Goal: Task Accomplishment & Management: Manage account settings

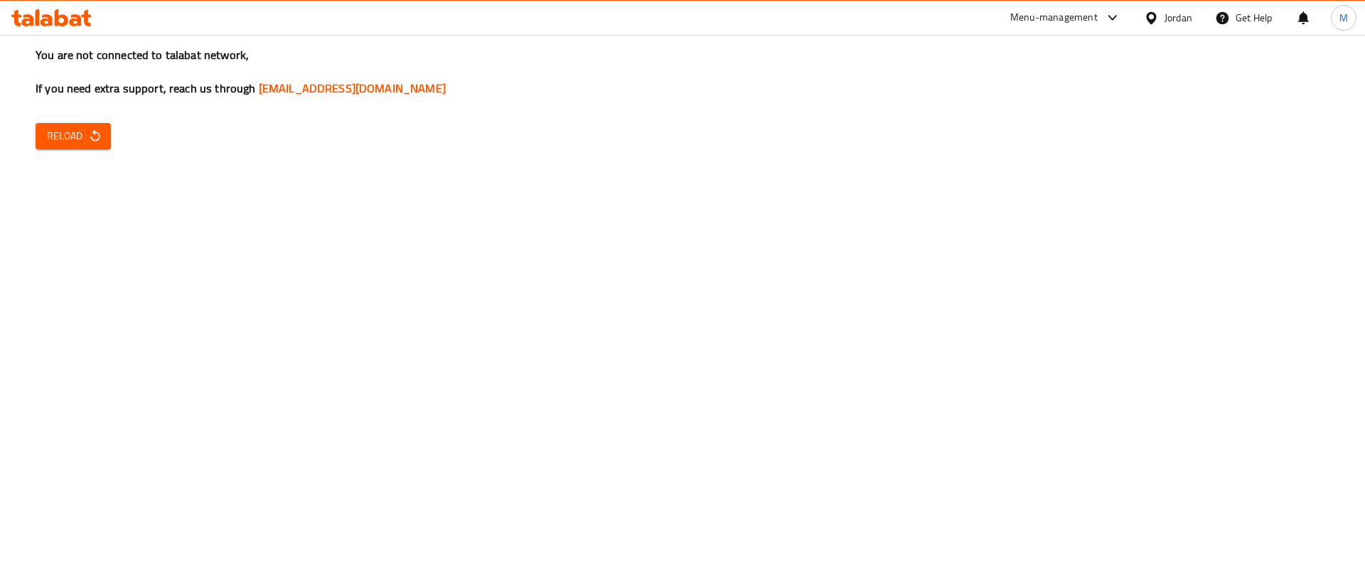
click at [98, 127] on span "Reload" at bounding box center [73, 136] width 53 height 18
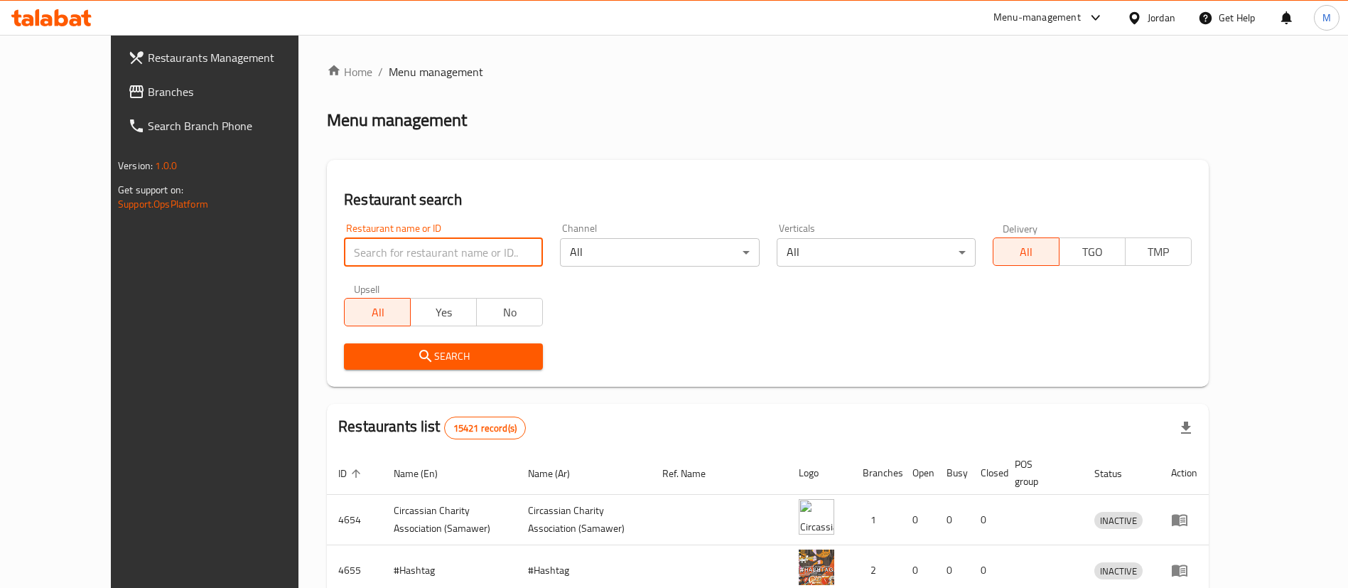
click at [455, 251] on input "search" at bounding box center [443, 252] width 199 height 28
type input "El PATRON"
click button "Search" at bounding box center [443, 356] width 199 height 26
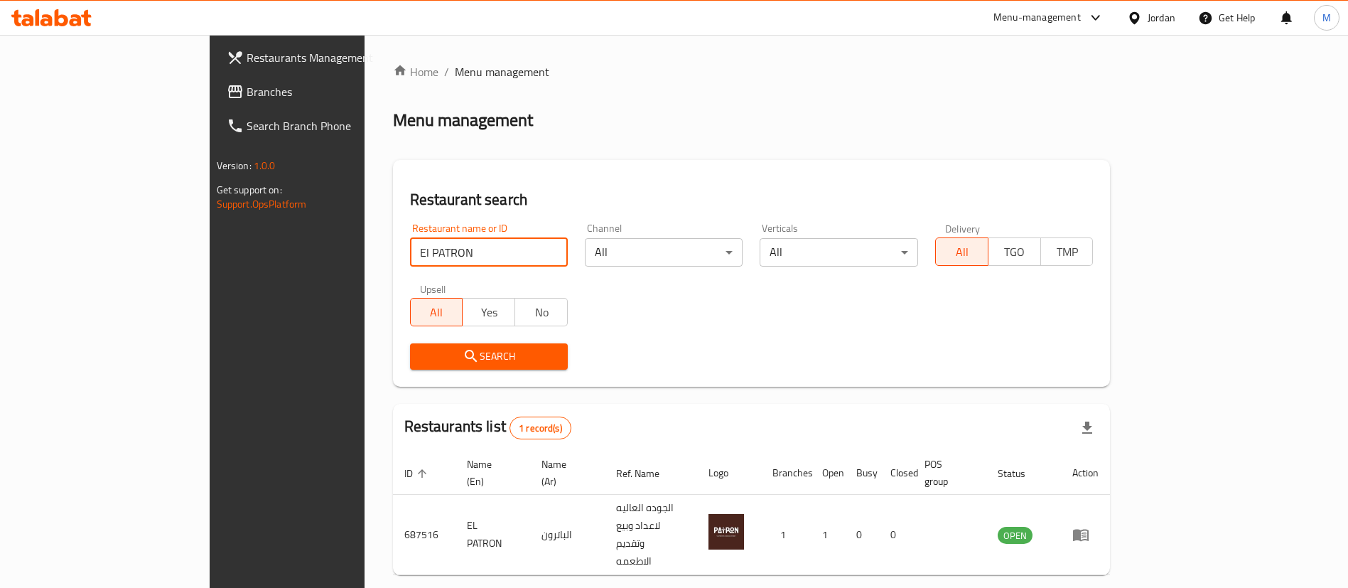
scroll to position [18, 0]
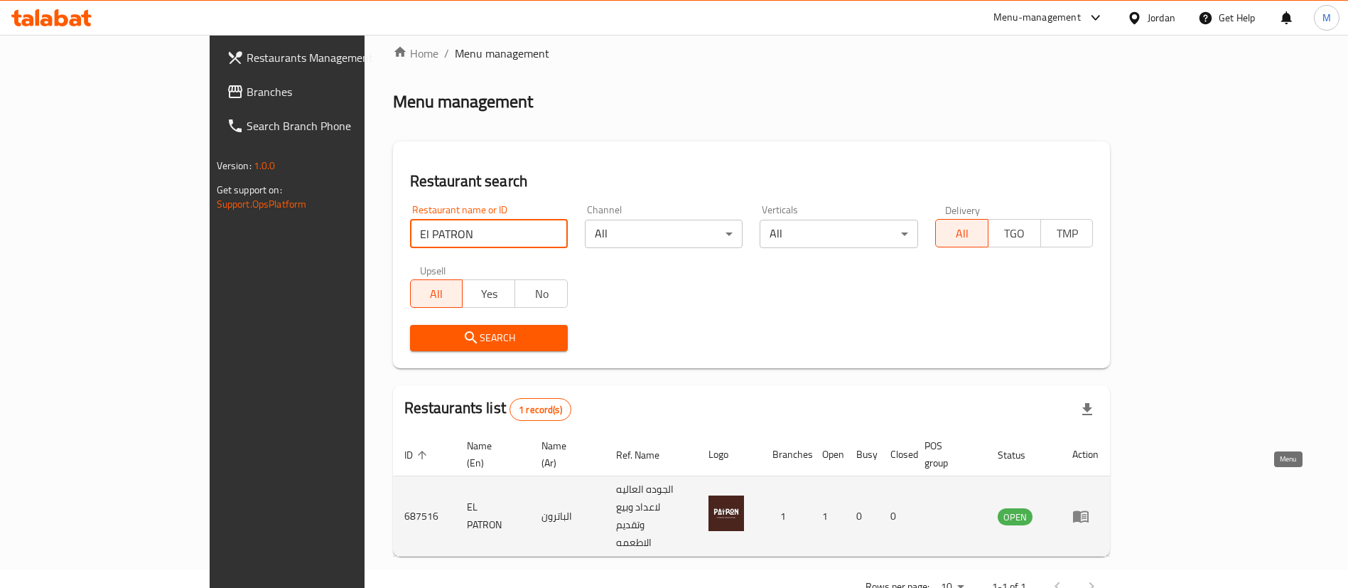
click at [1090, 508] on icon "enhanced table" at bounding box center [1081, 516] width 17 height 17
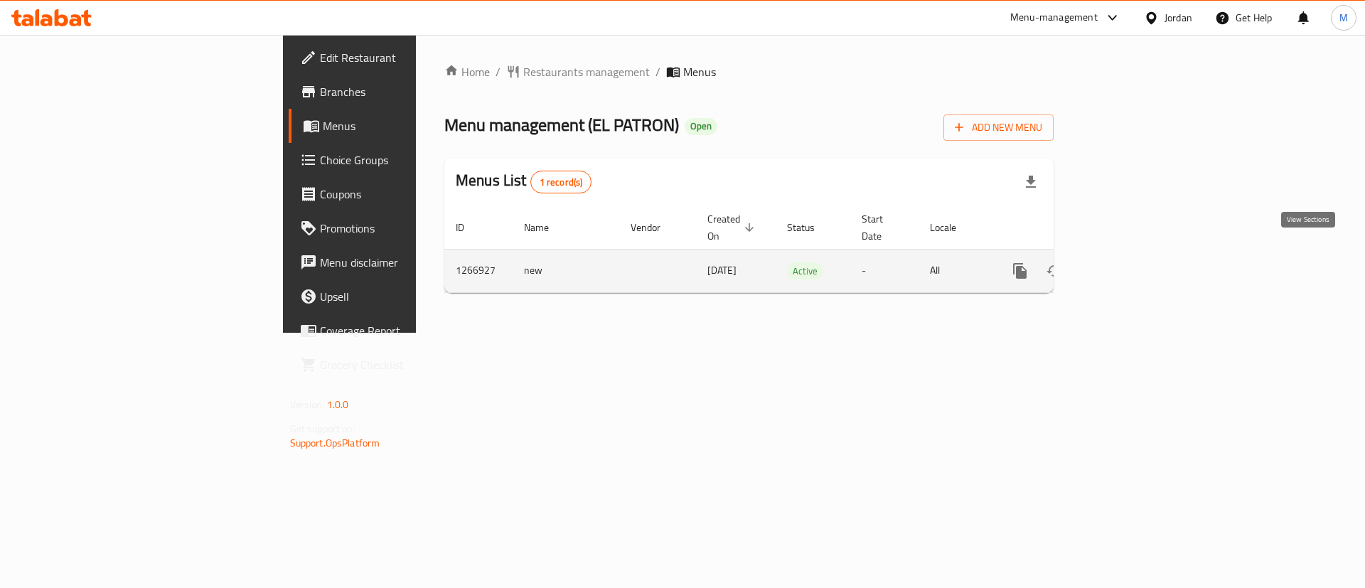
click at [1139, 259] on link "enhanced table" at bounding box center [1122, 271] width 34 height 34
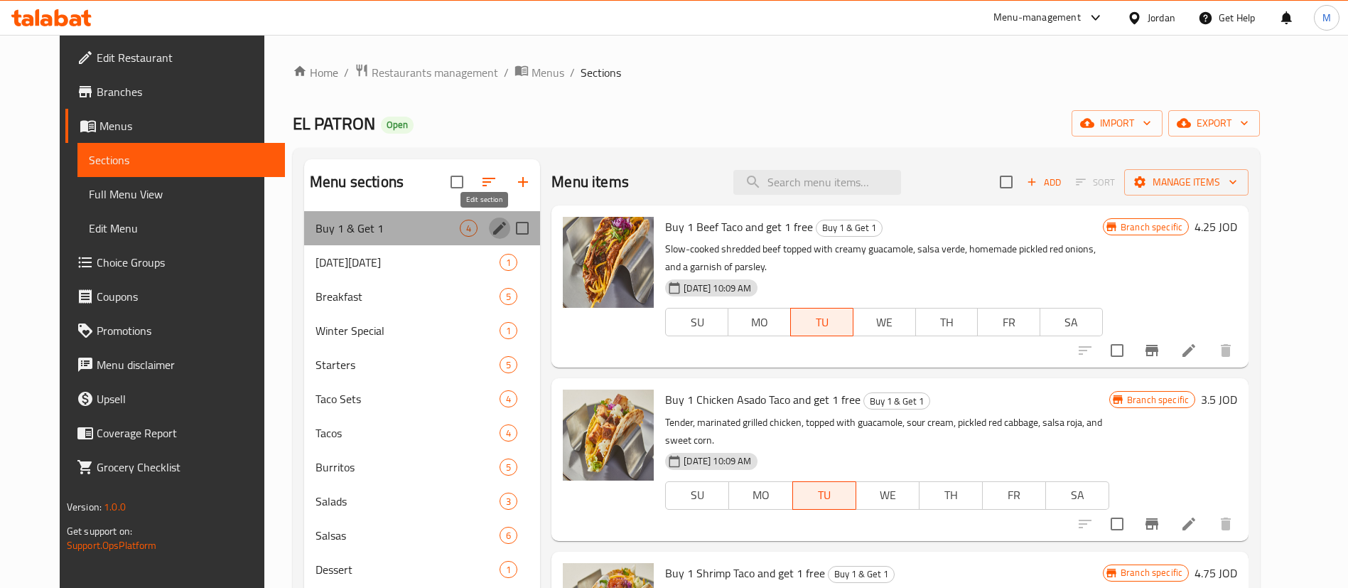
click at [491, 220] on icon "edit" at bounding box center [499, 228] width 17 height 17
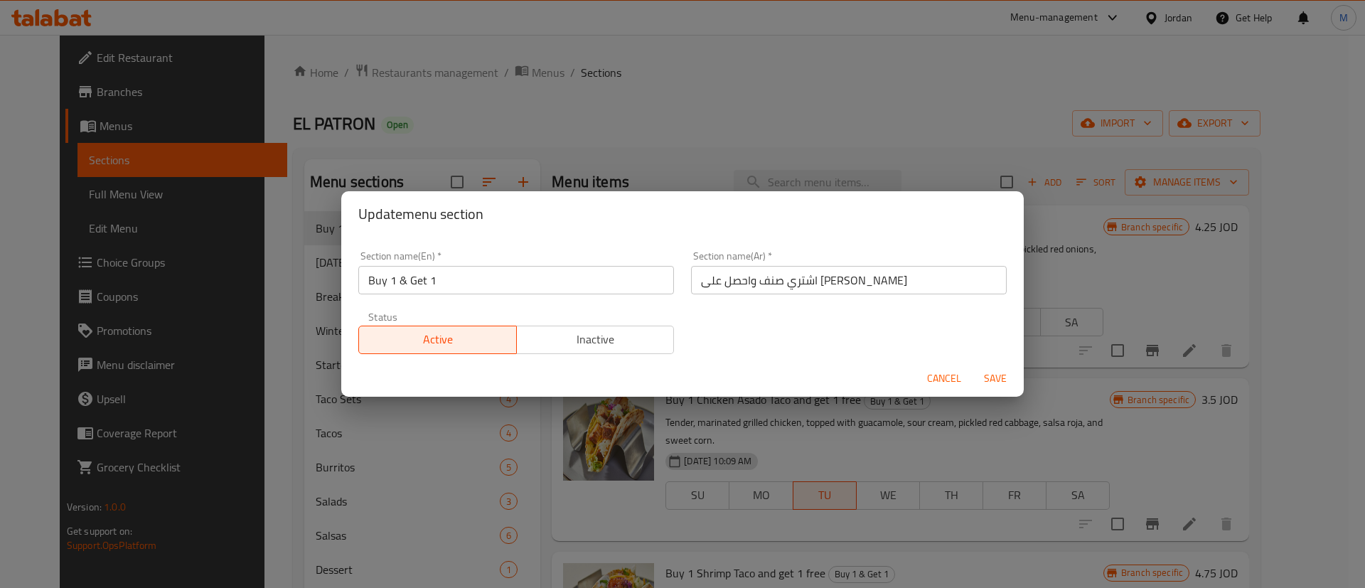
click at [576, 323] on div "Active Inactive" at bounding box center [516, 332] width 316 height 43
click at [579, 334] on span "Inactive" at bounding box center [595, 339] width 146 height 21
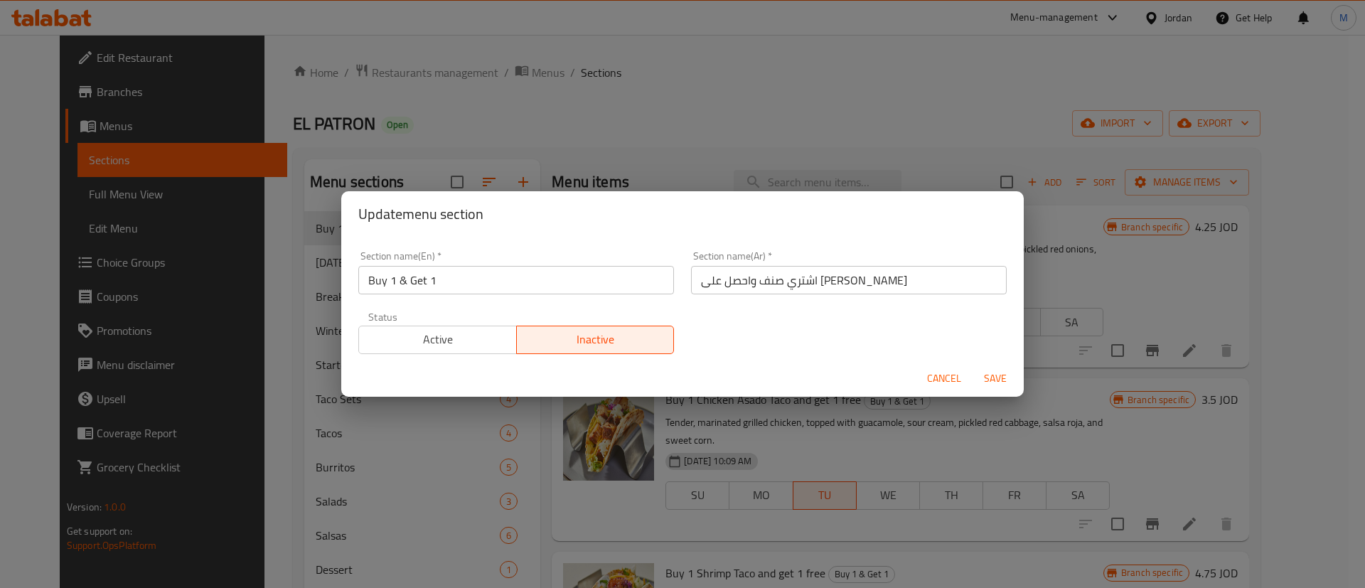
click at [1012, 377] on span "Save" at bounding box center [995, 379] width 34 height 18
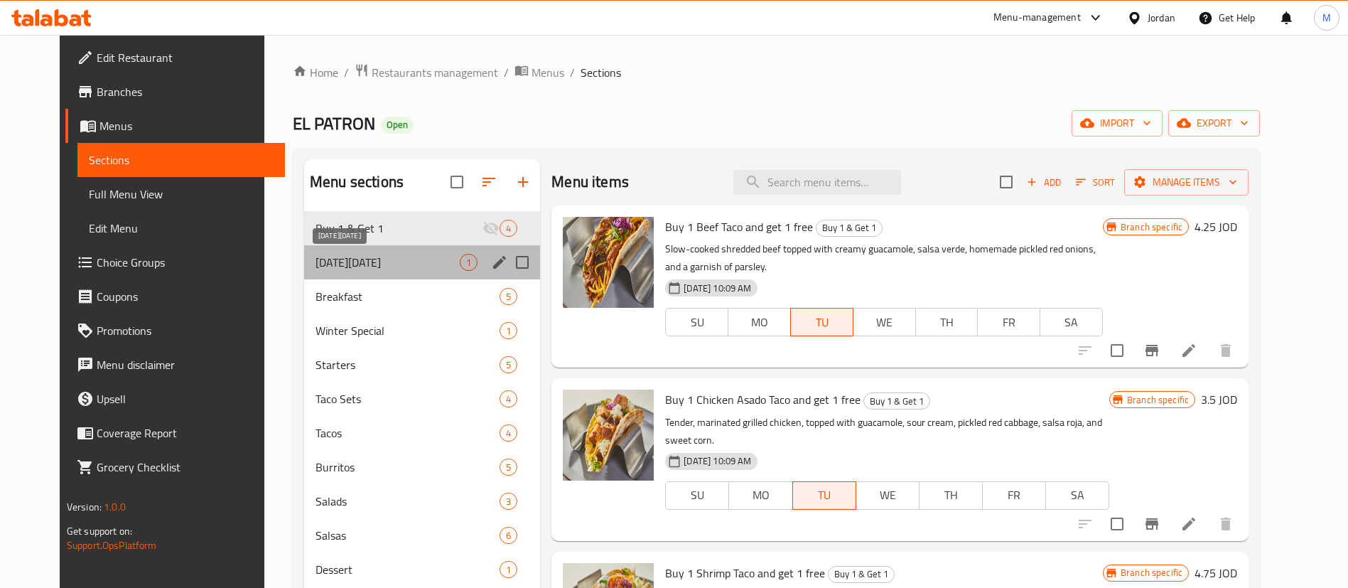
click at [412, 258] on span "Mexican Independence Day" at bounding box center [388, 262] width 144 height 17
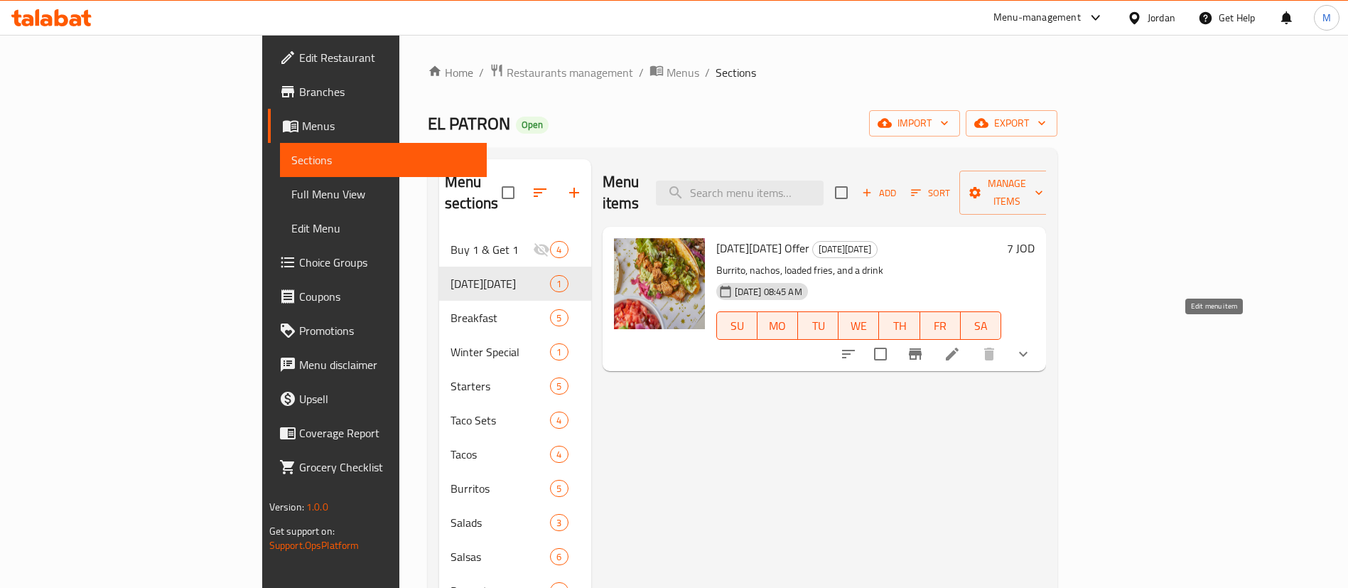
click at [961, 345] on icon at bounding box center [952, 353] width 17 height 17
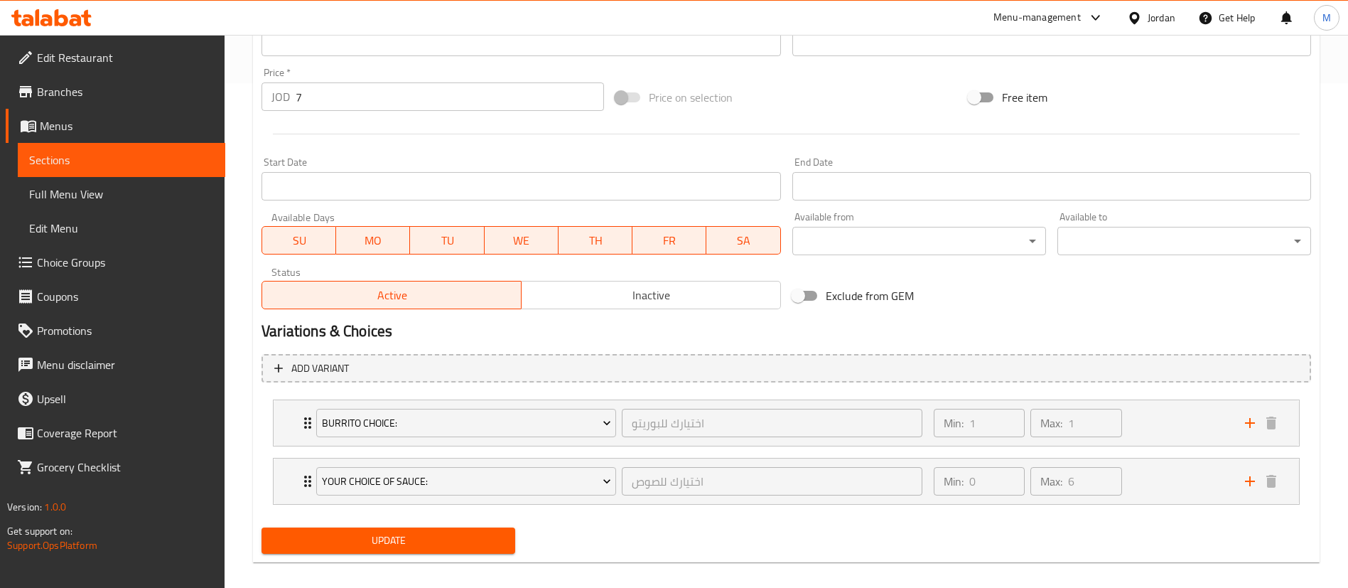
scroll to position [519, 0]
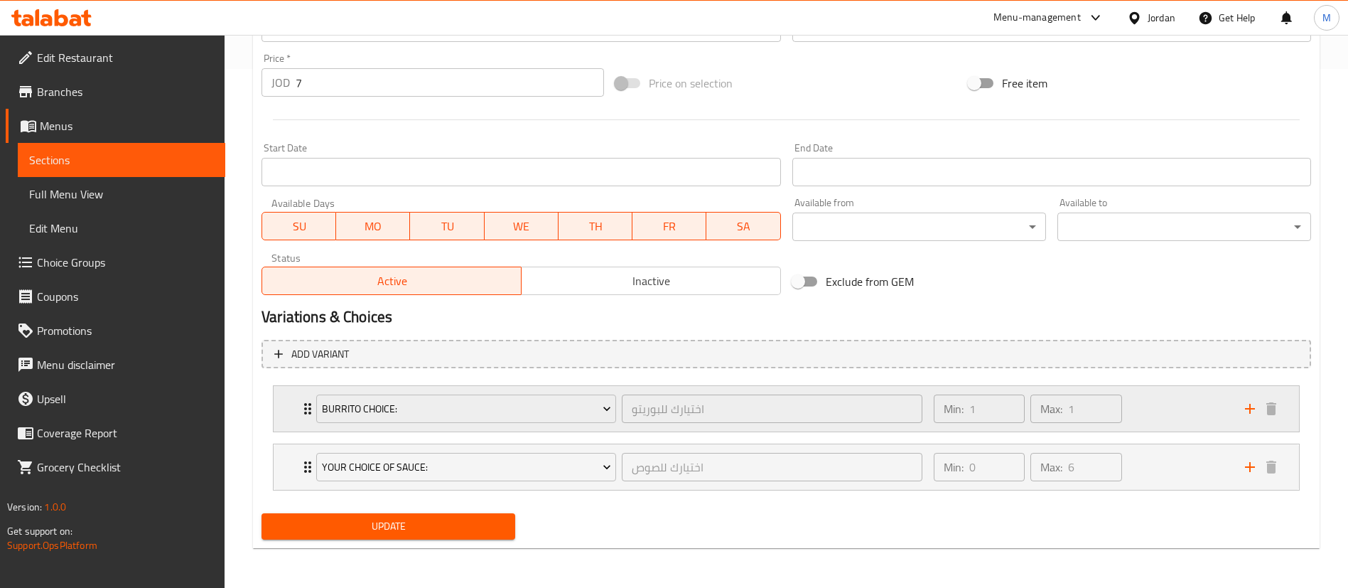
click at [1144, 406] on div "Min: 1 ​ Max: 1 ​" at bounding box center [1081, 408] width 311 height 45
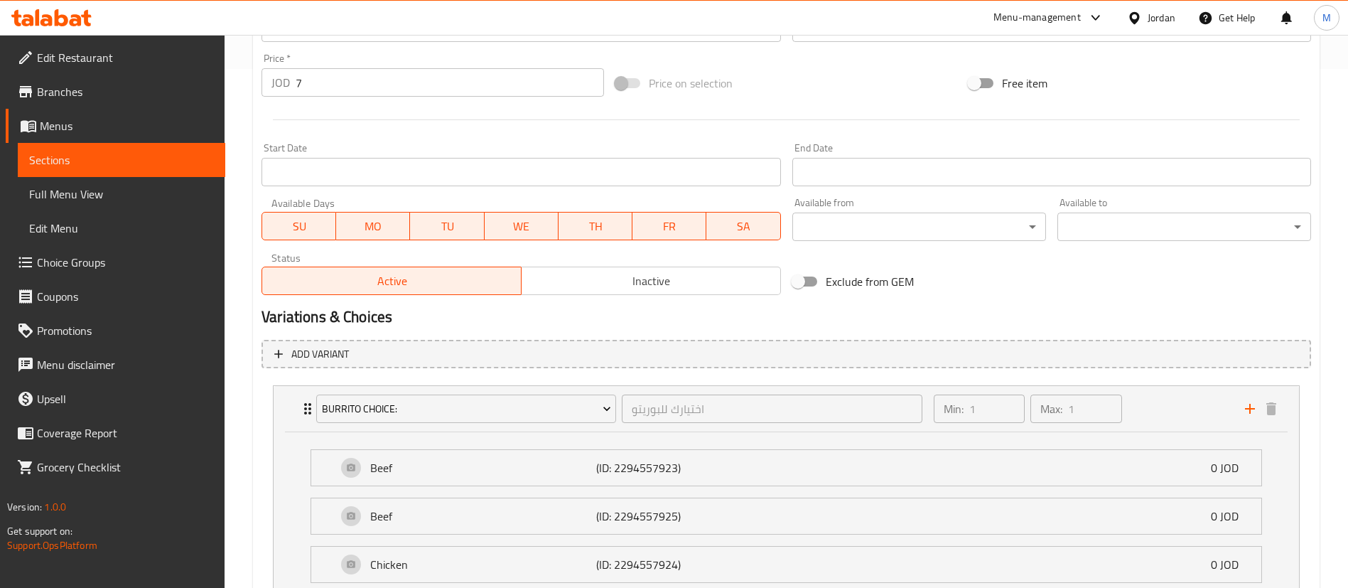
scroll to position [741, 0]
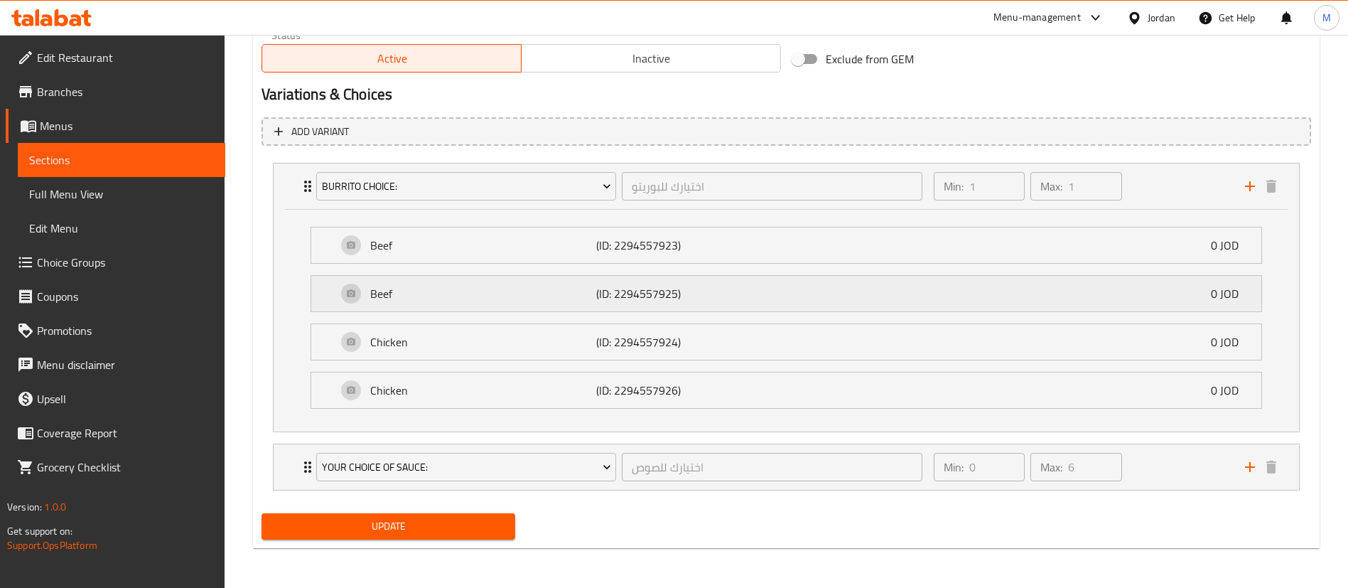
click at [923, 303] on div "Beef (ID: 2294557925) 0 JOD" at bounding box center [791, 294] width 908 height 36
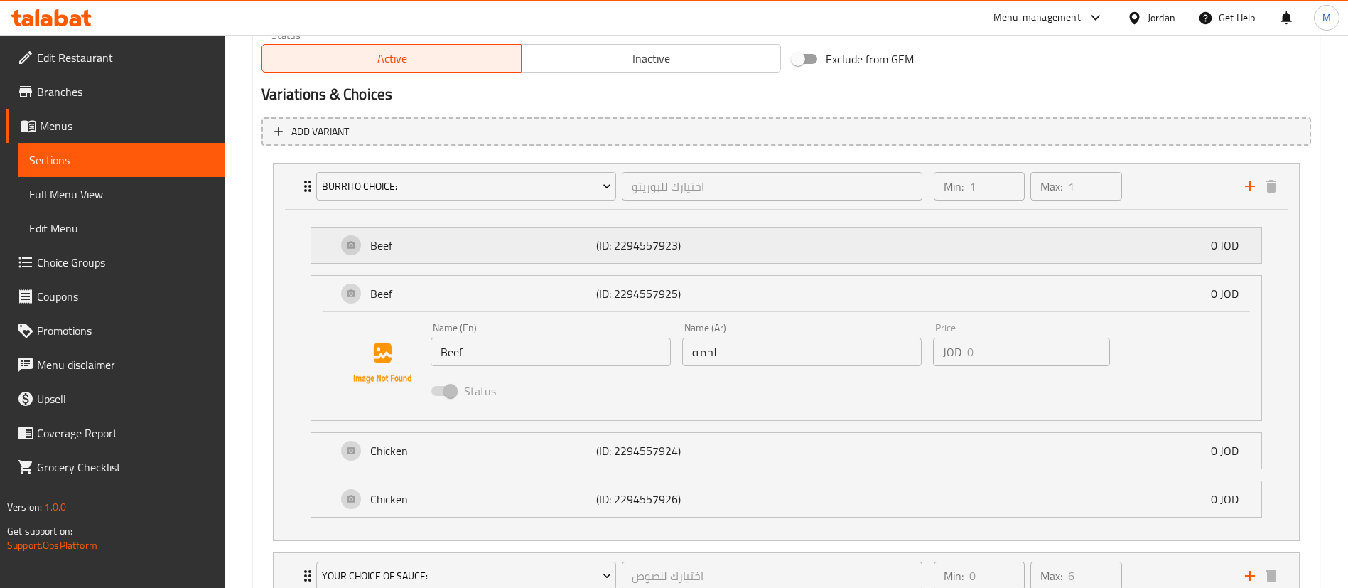
click at [786, 249] on div "Beef (ID: 2294557923) 0 JOD" at bounding box center [791, 245] width 908 height 36
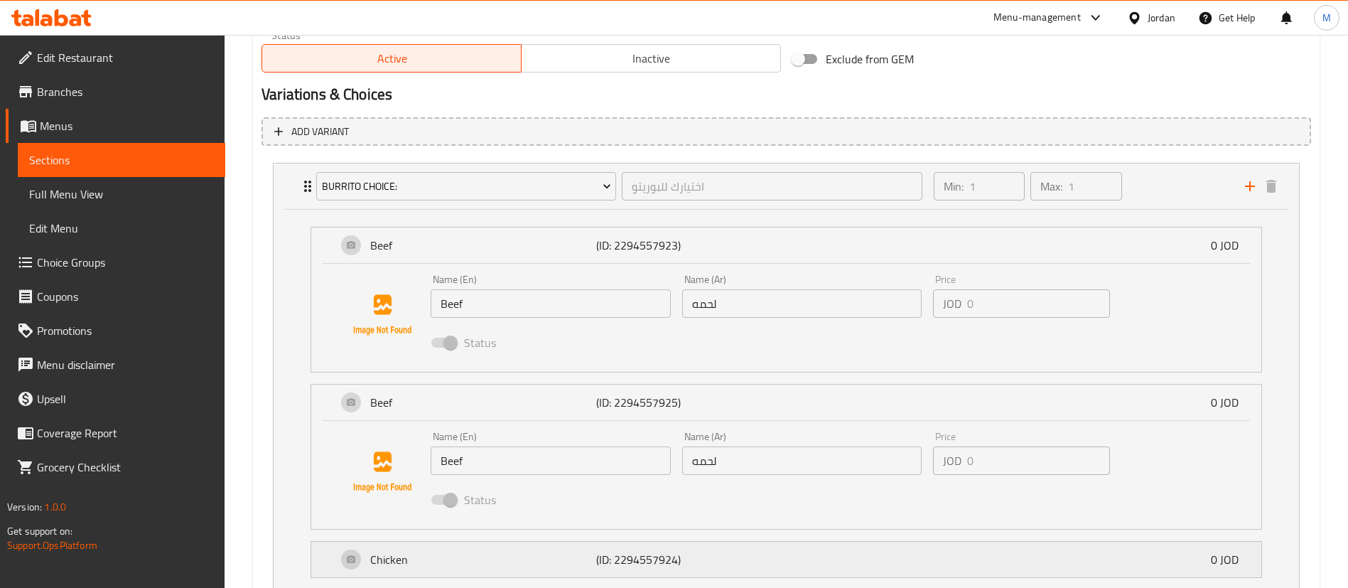
scroll to position [959, 0]
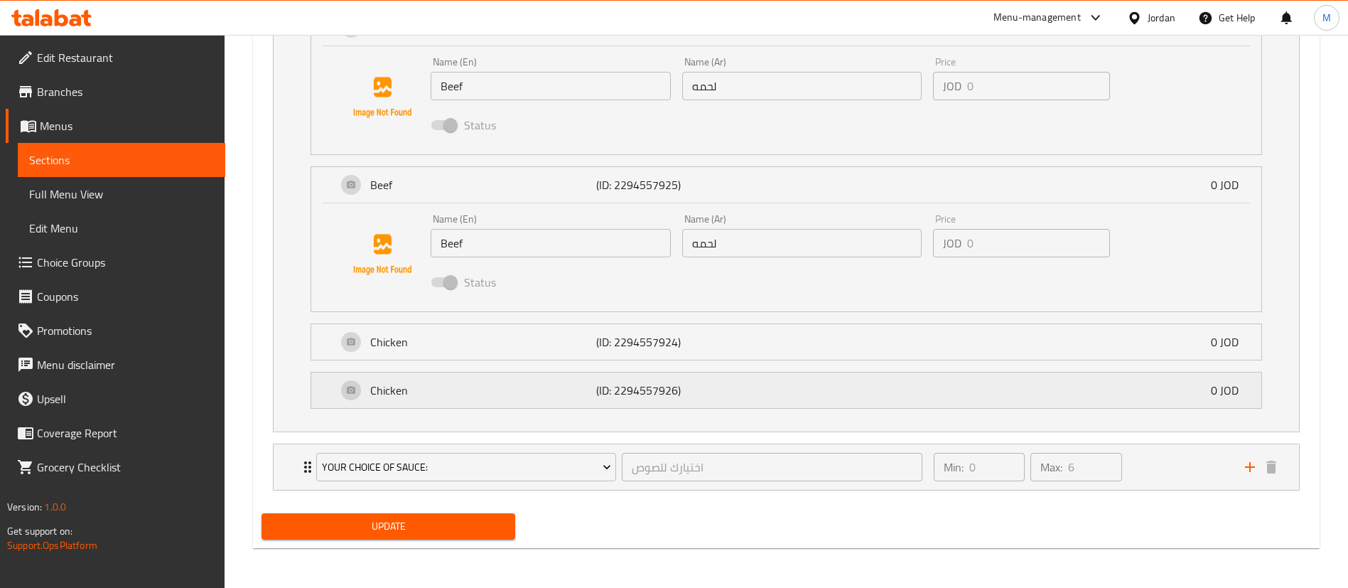
click at [741, 373] on div "Chicken (ID: 2294557926) 0 JOD" at bounding box center [791, 390] width 908 height 36
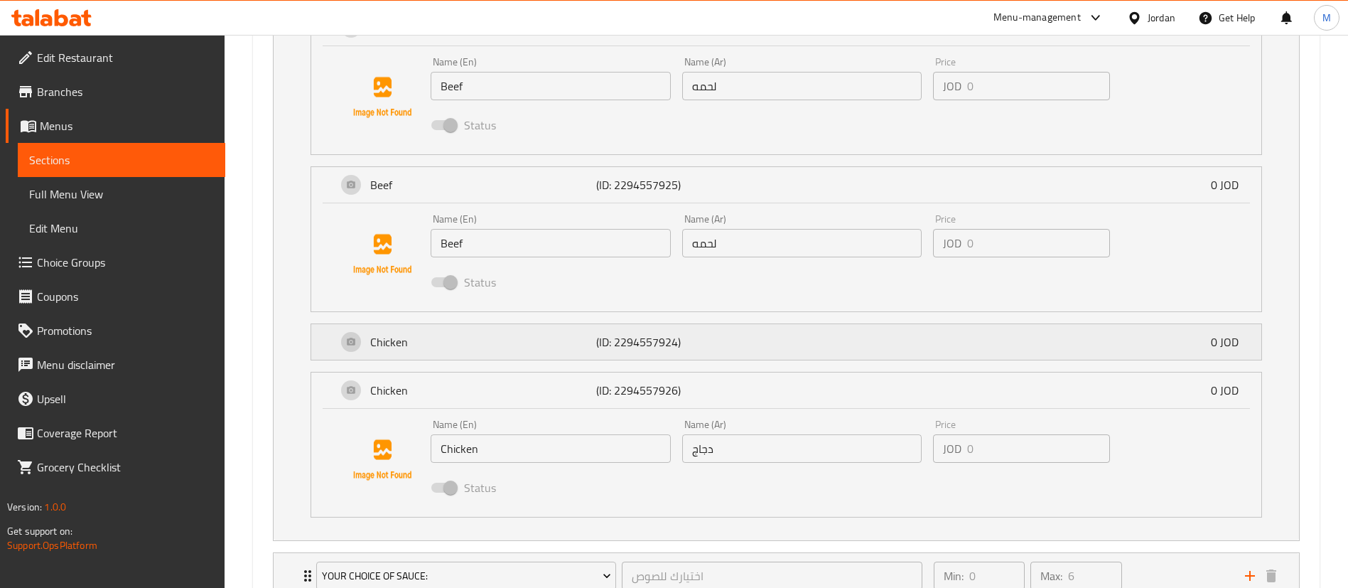
click at [751, 344] on div "Chicken (ID: 2294557924) 0 JOD" at bounding box center [791, 342] width 908 height 36
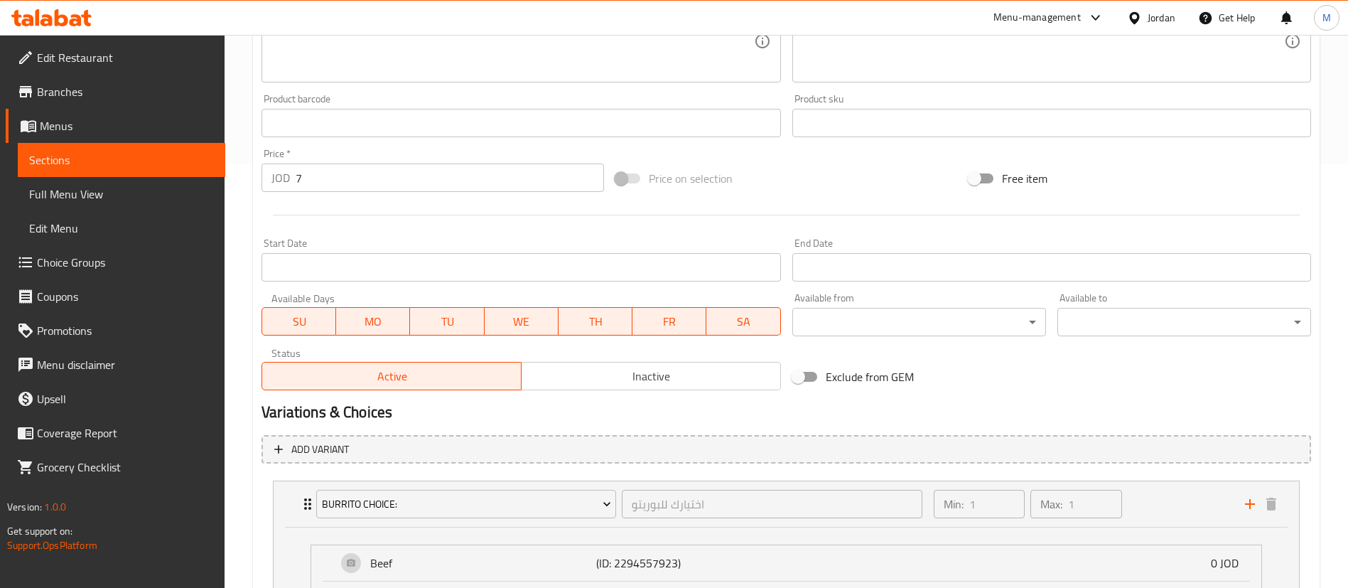
scroll to position [0, 0]
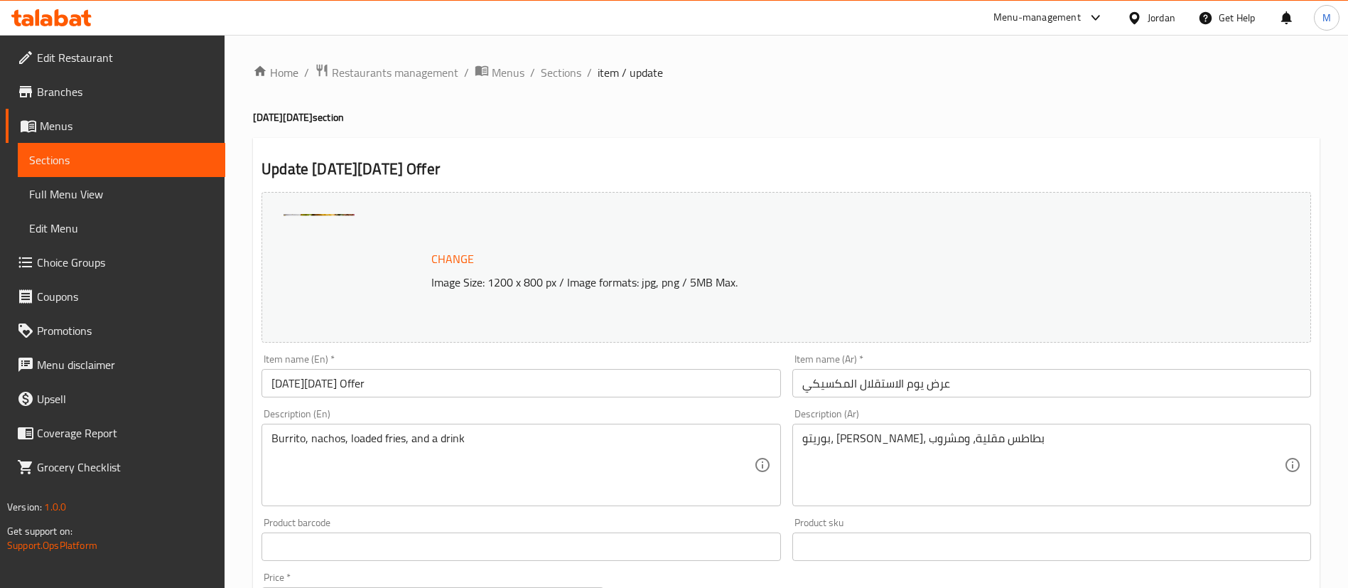
drag, startPoint x: 573, startPoint y: 75, endPoint x: 649, endPoint y: 103, distance: 81.2
click at [573, 75] on span "Sections" at bounding box center [561, 72] width 41 height 17
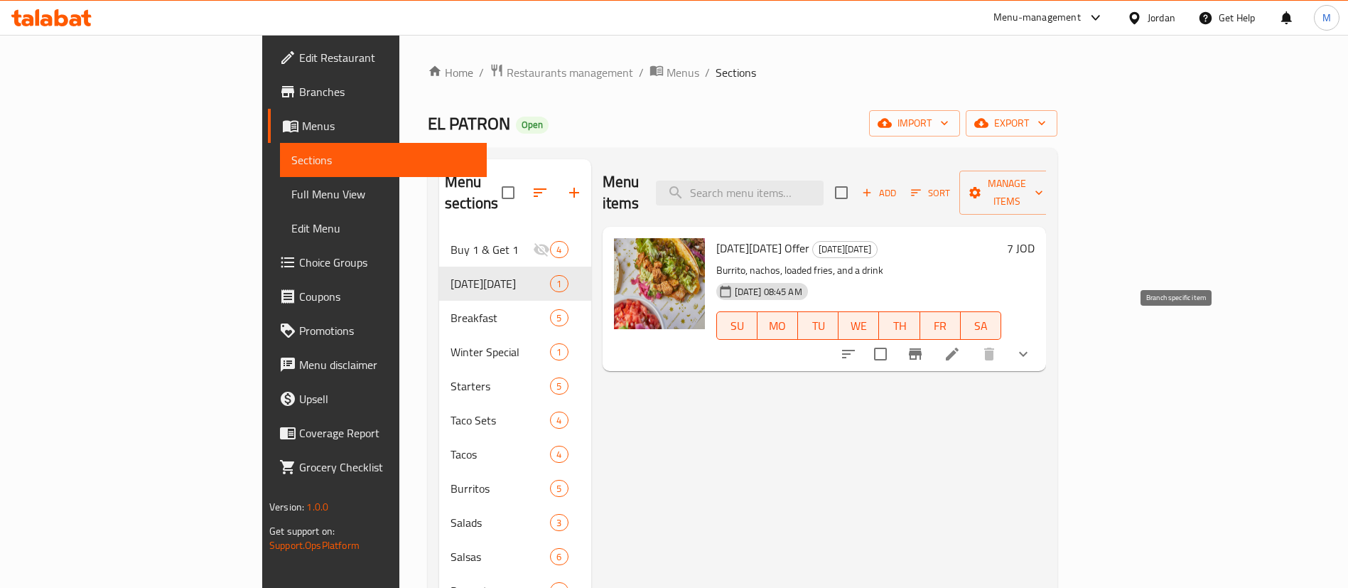
click at [924, 345] on icon "Branch-specific-item" at bounding box center [915, 353] width 17 height 17
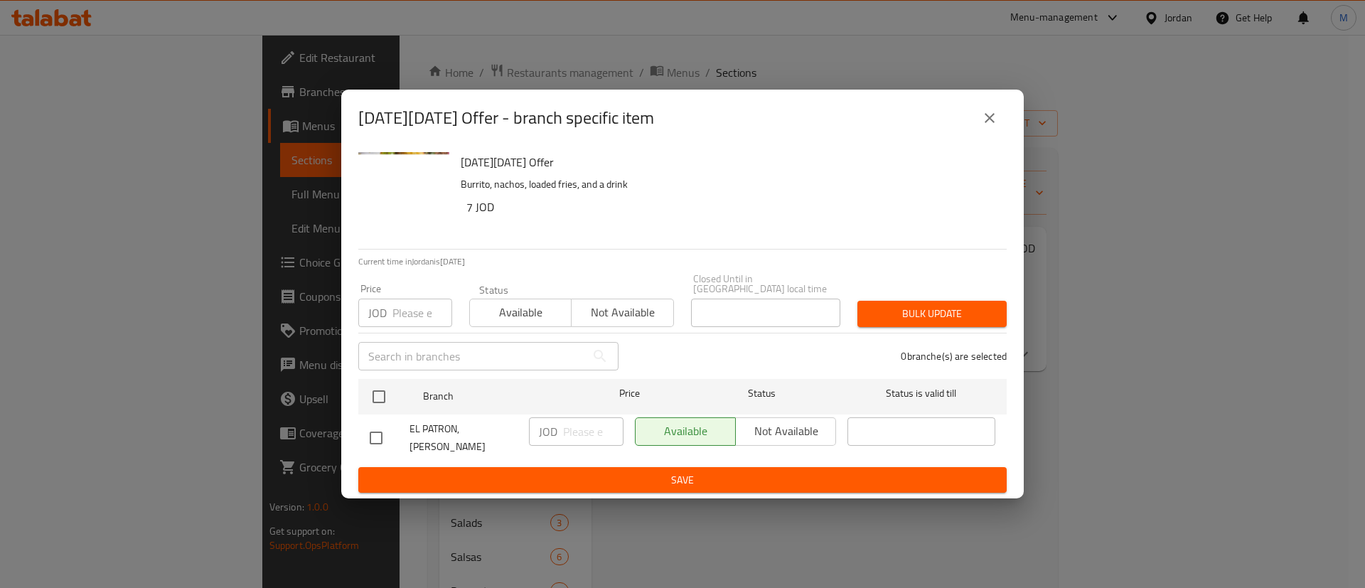
click at [418, 318] on input "number" at bounding box center [422, 313] width 60 height 28
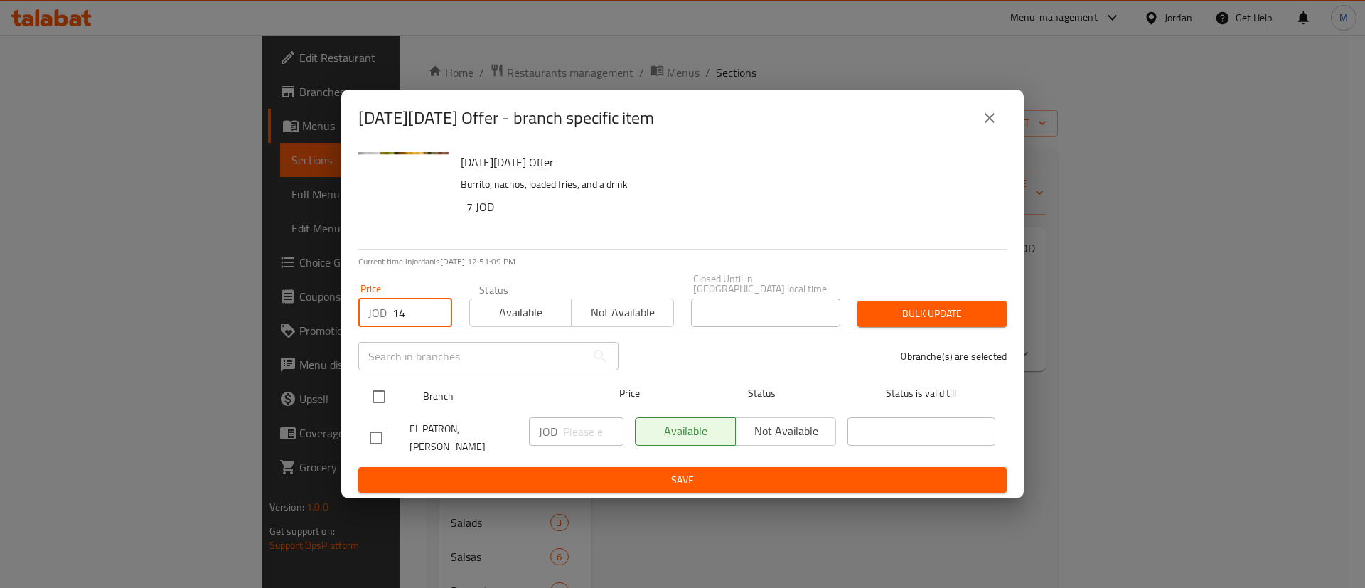
type input "14"
click at [380, 392] on input "checkbox" at bounding box center [379, 397] width 30 height 30
checkbox input "true"
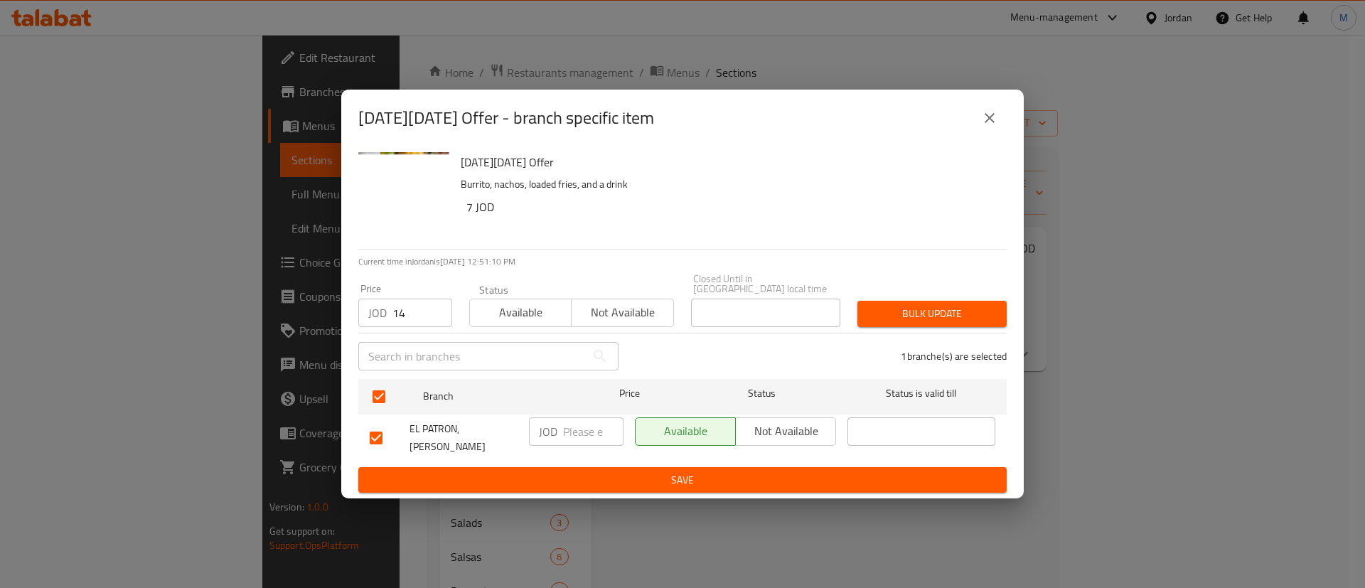
click at [889, 314] on span "Bulk update" at bounding box center [932, 314] width 127 height 18
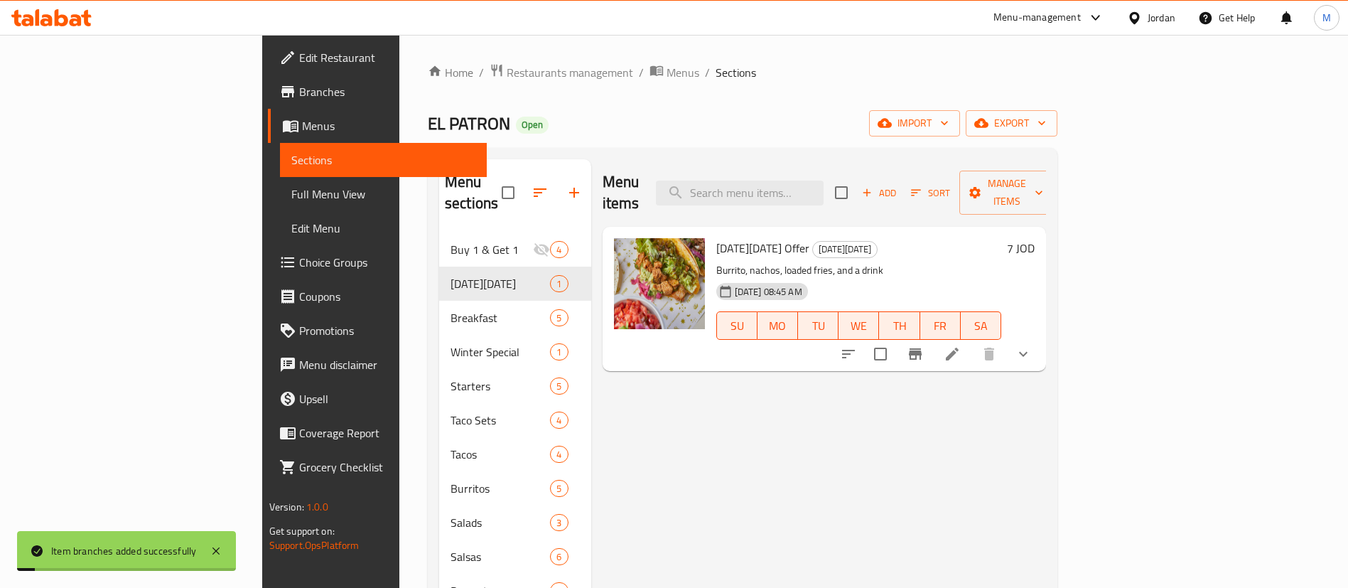
click at [299, 254] on span "Choice Groups" at bounding box center [387, 262] width 177 height 17
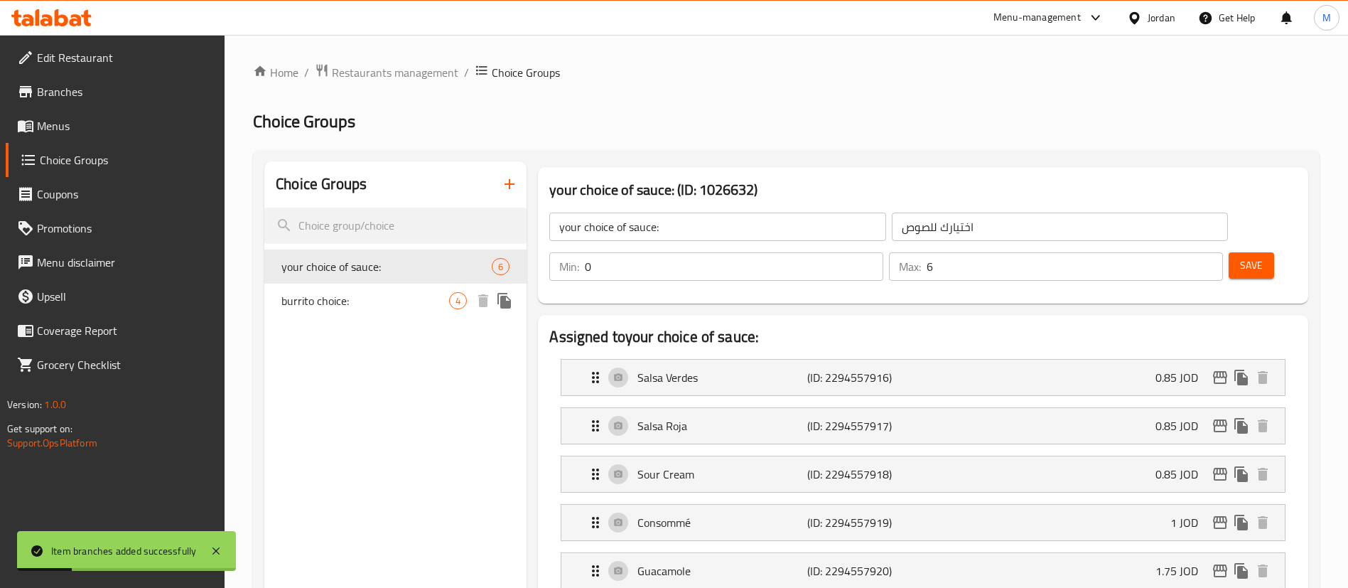
click at [377, 291] on div "burrito choice: 4" at bounding box center [395, 301] width 262 height 34
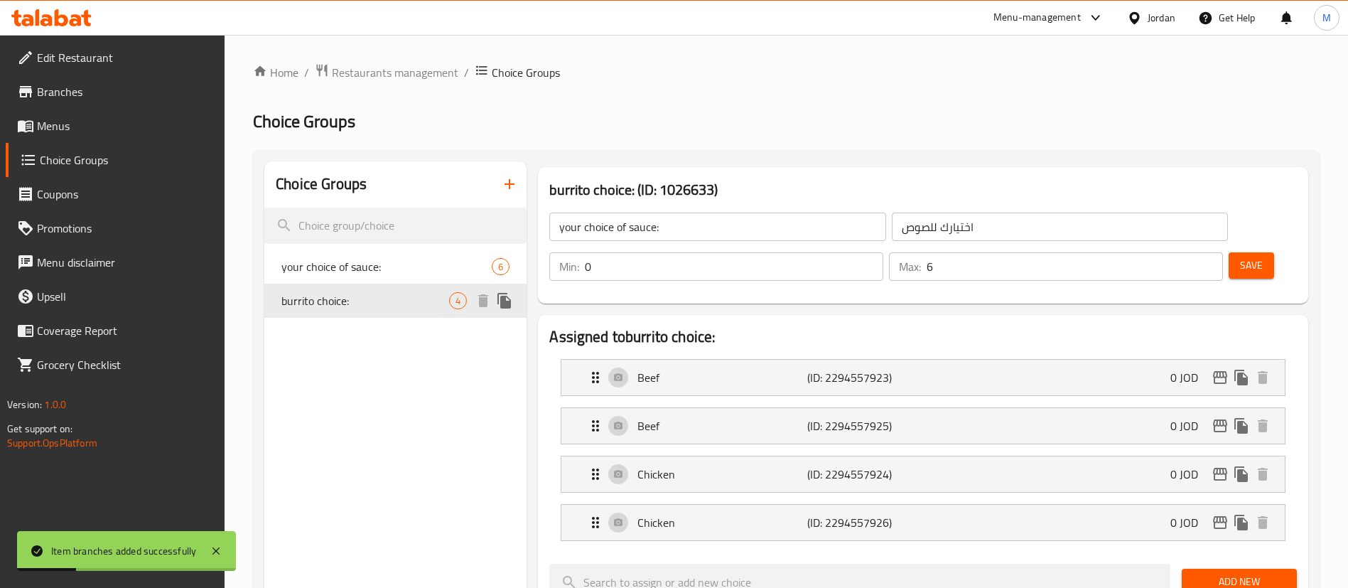
type input "burrito choice:"
type input "اختيارك للبوريتو"
type input "1"
click at [979, 360] on div "Beef (ID: 2294557923) 0 JOD" at bounding box center [927, 378] width 681 height 36
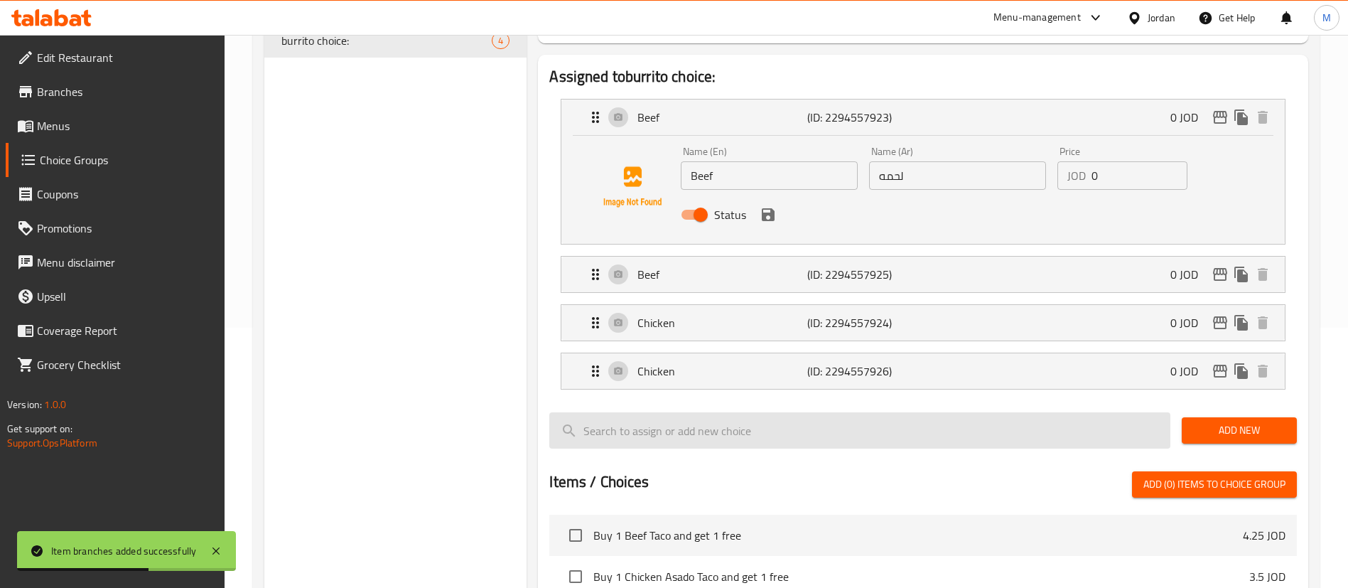
scroll to position [262, 0]
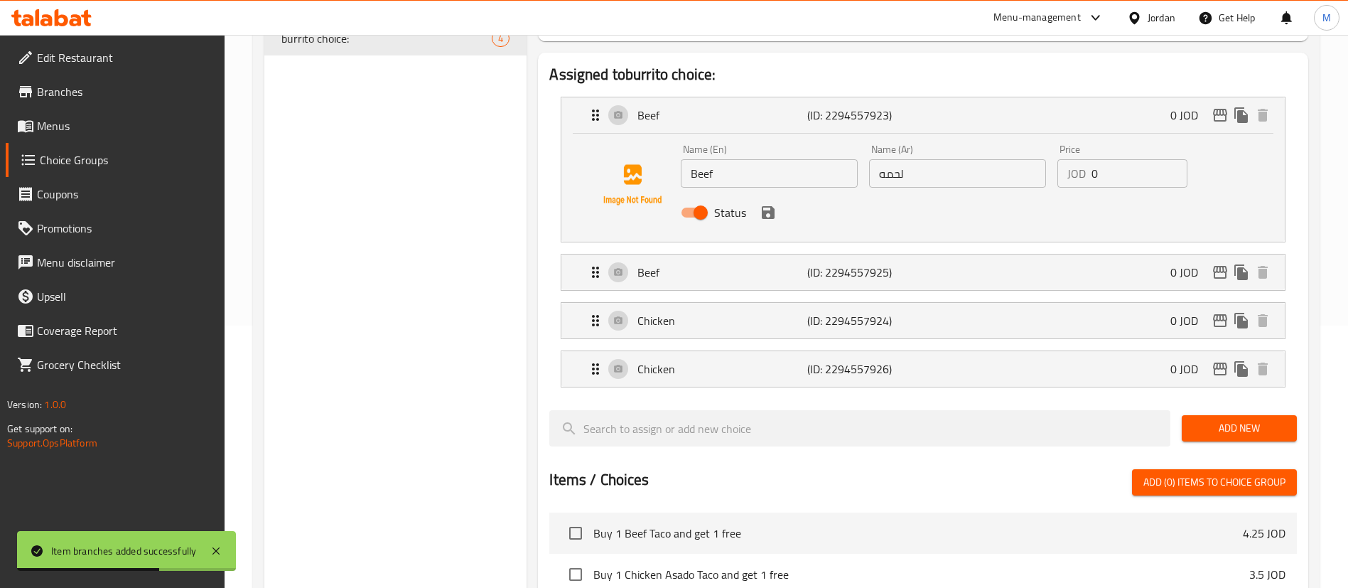
click at [890, 352] on li "Chicken (ID: 2294557926) 0 JOD Name (En) Chicken Name (En) Name (Ar) دجاج Name …" at bounding box center [923, 369] width 748 height 48
click at [893, 360] on p "(ID: 2294557926)" at bounding box center [864, 368] width 113 height 17
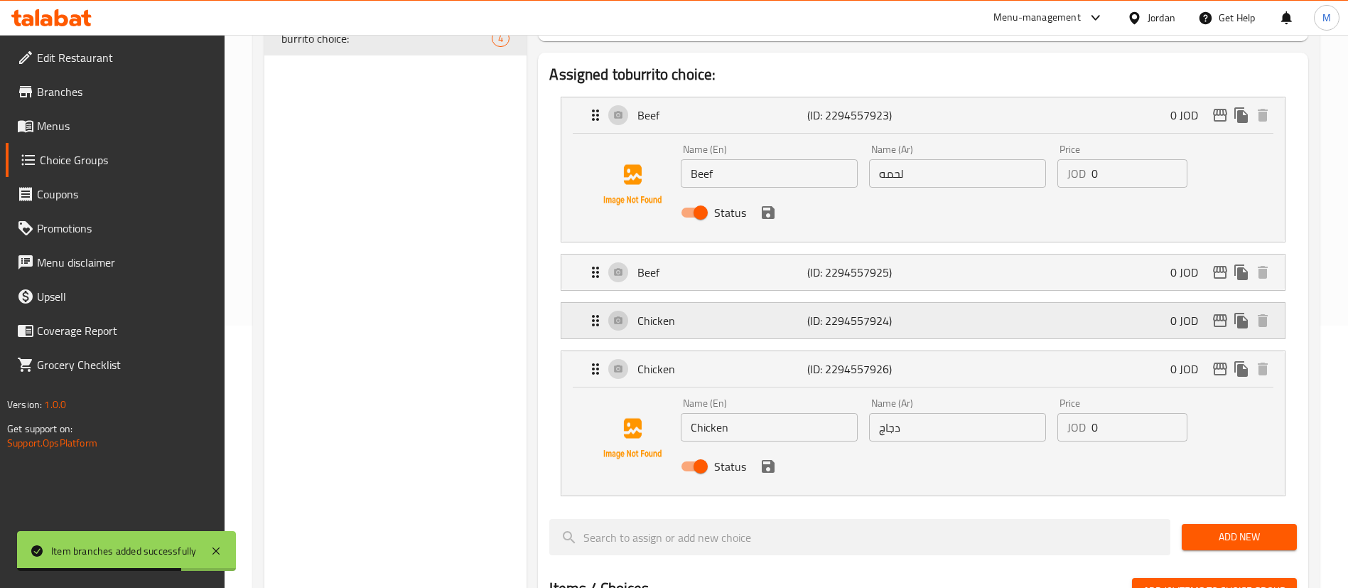
click at [892, 303] on div "Chicken (ID: 2294557924) 0 JOD" at bounding box center [927, 321] width 681 height 36
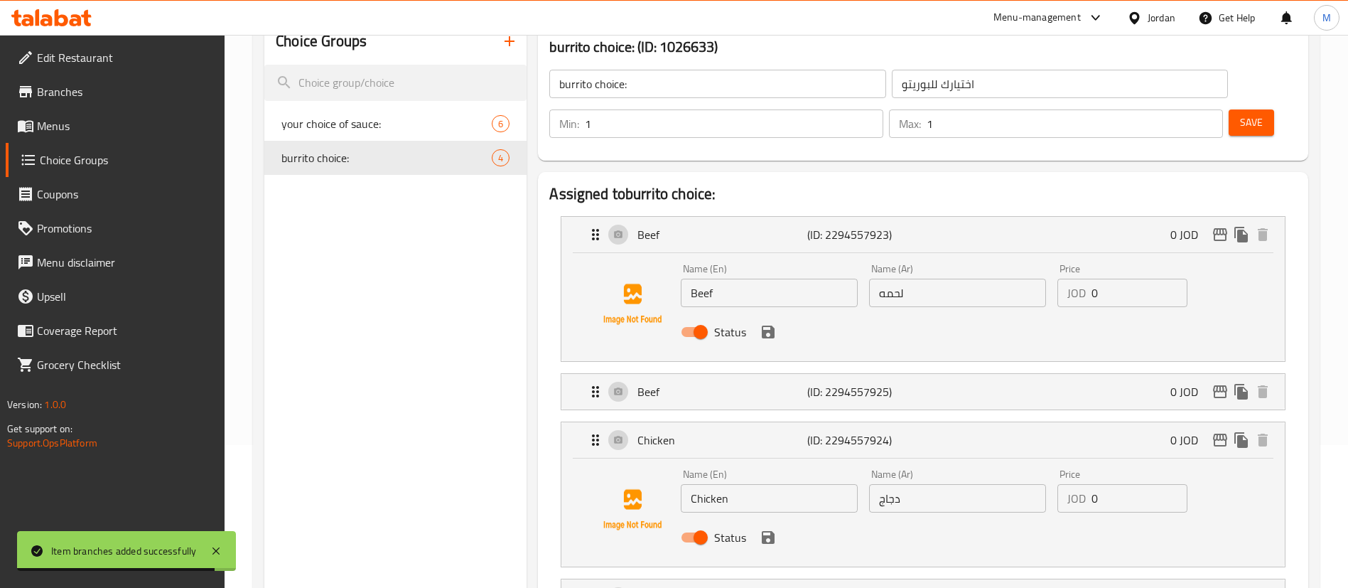
scroll to position [142, 0]
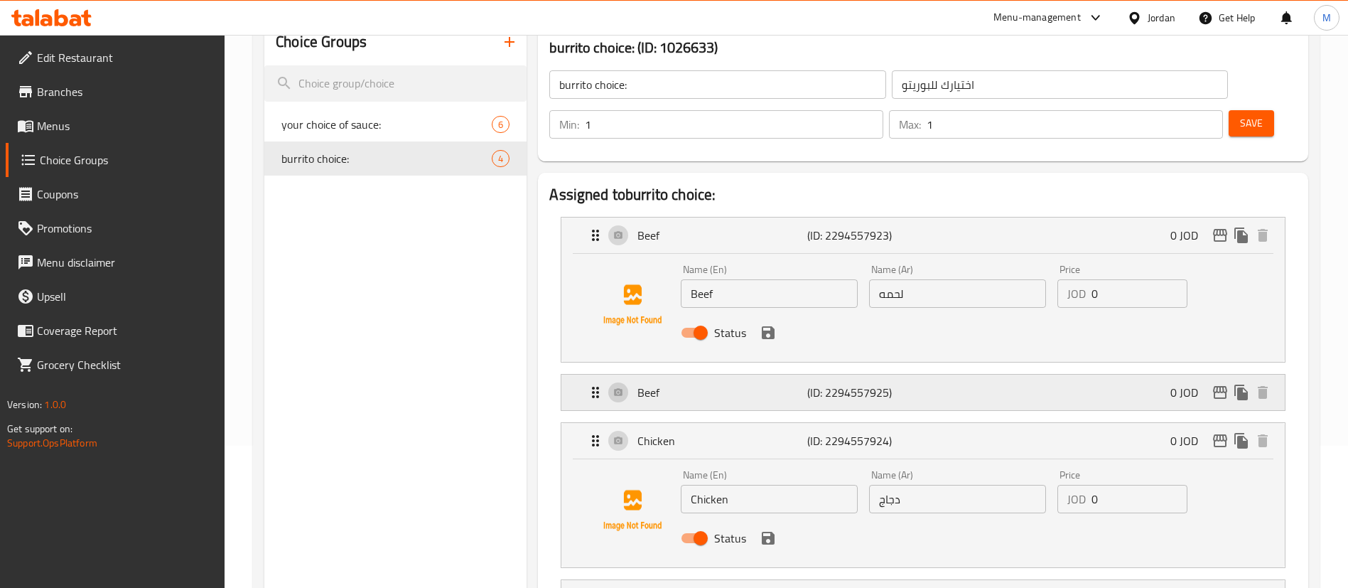
click at [775, 384] on p "Beef" at bounding box center [722, 392] width 169 height 17
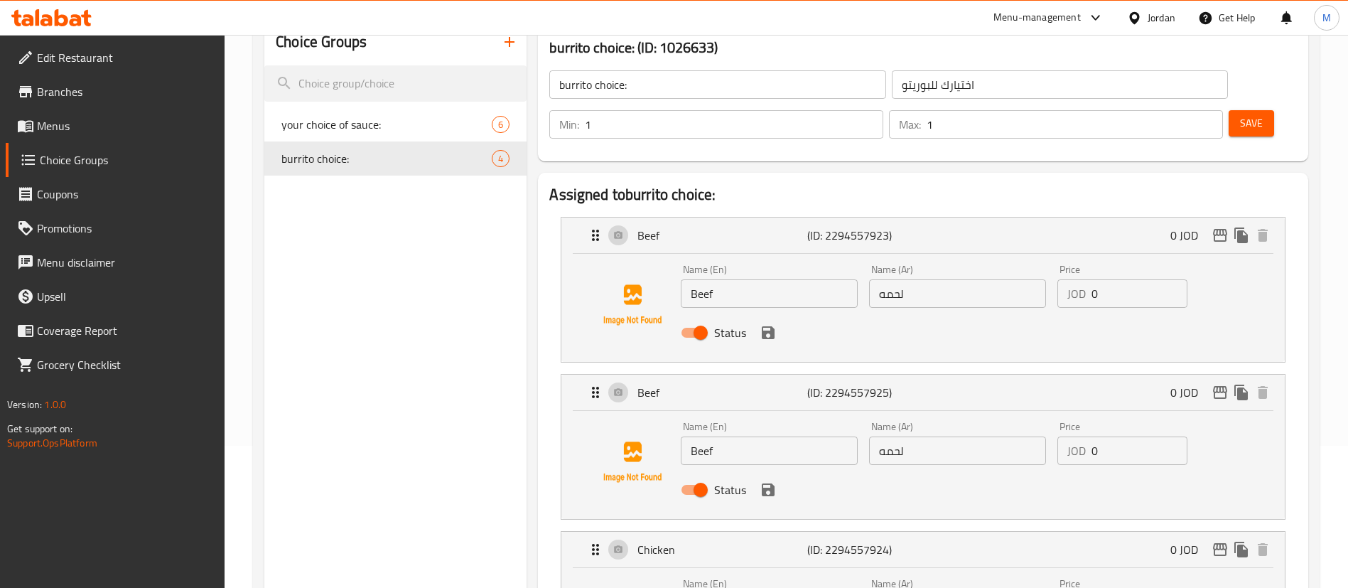
click at [709, 319] on input "Status" at bounding box center [700, 332] width 81 height 27
checkbox input "false"
click at [768, 326] on icon "save" at bounding box center [768, 332] width 13 height 13
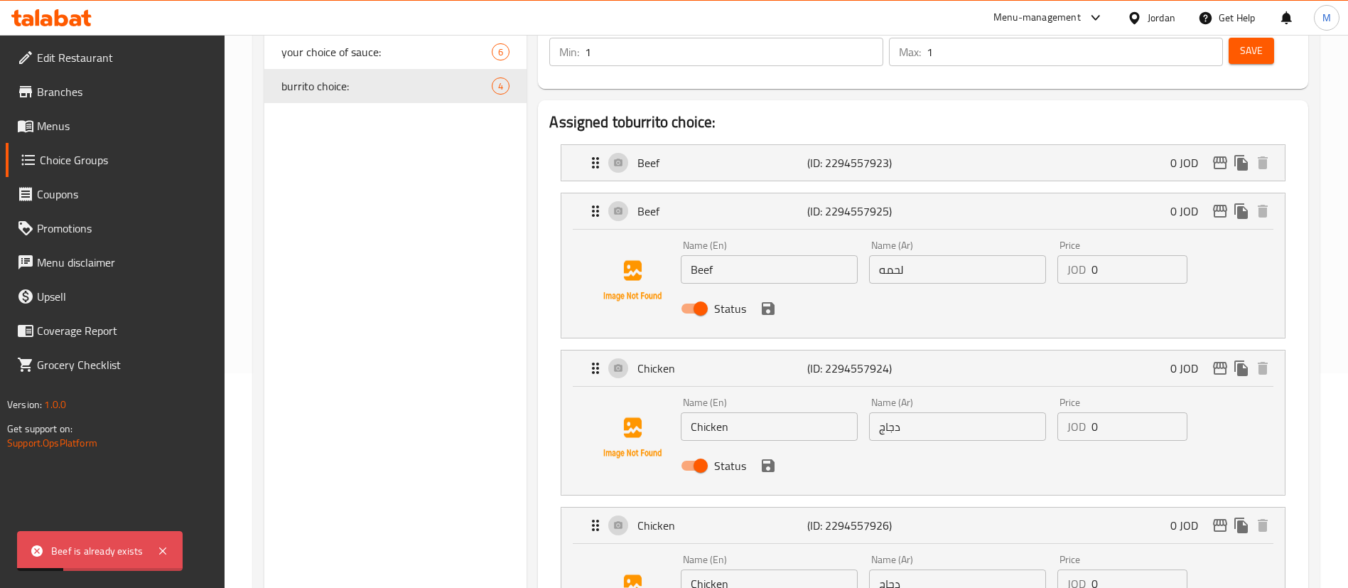
scroll to position [213, 0]
click at [809, 146] on div "Beef (ID: 2294557923) 0 JOD" at bounding box center [927, 164] width 681 height 36
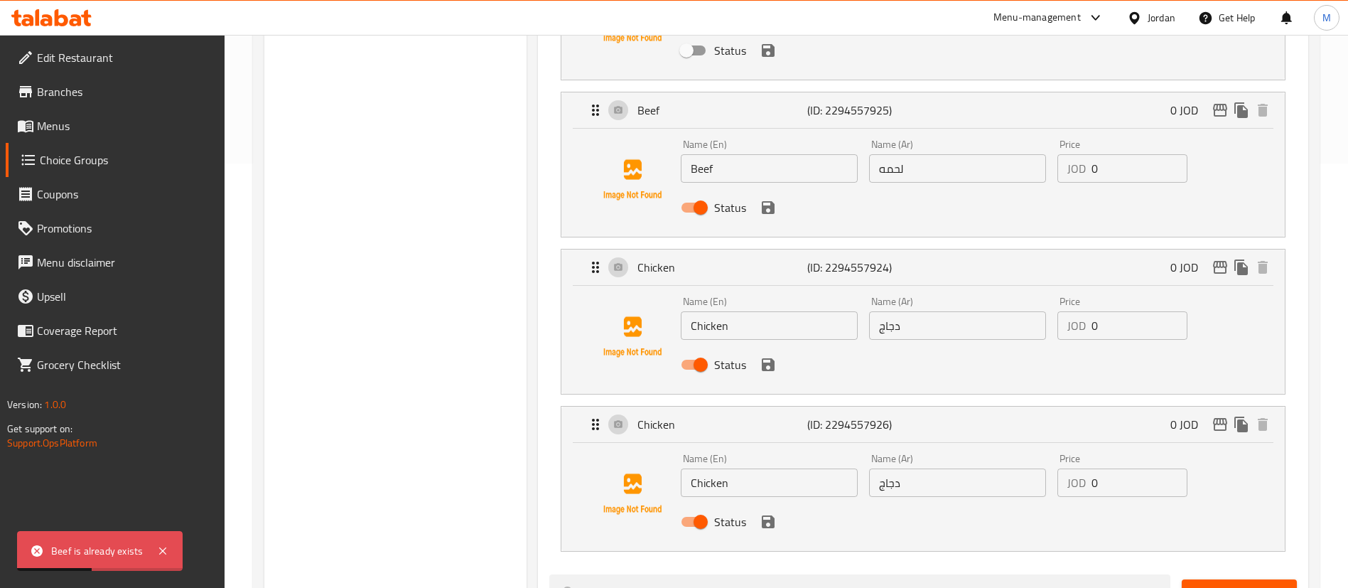
scroll to position [426, 0]
click at [706, 506] on input "Status" at bounding box center [700, 519] width 81 height 27
checkbox input "false"
click at [766, 513] on icon "save" at bounding box center [768, 519] width 13 height 13
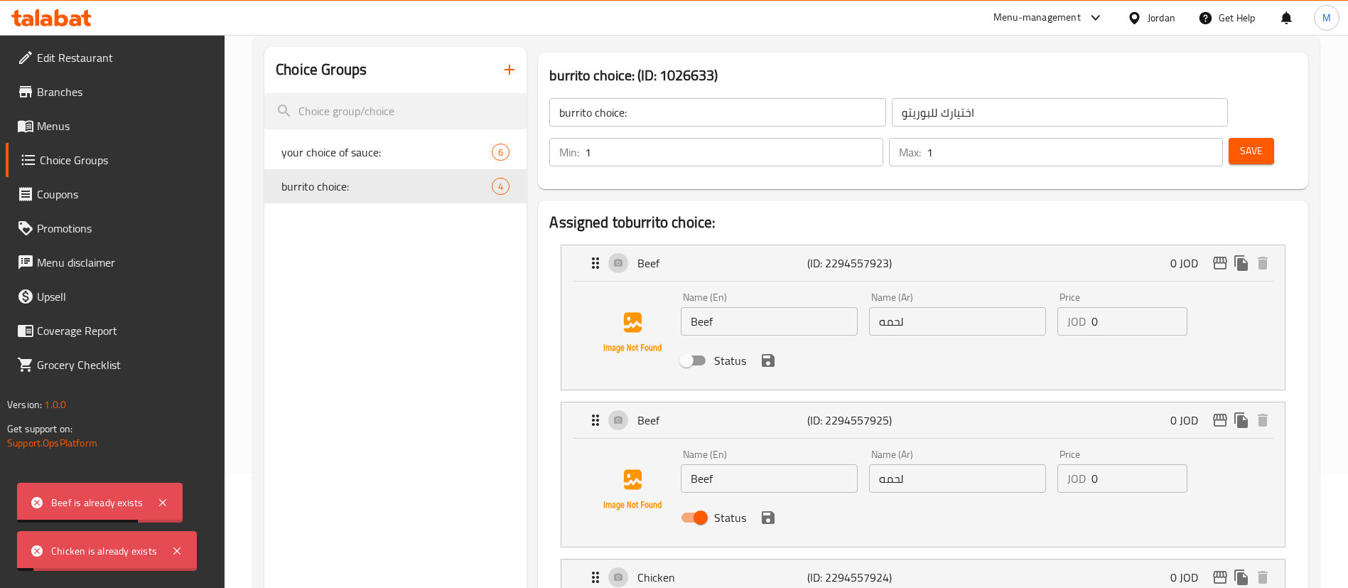
scroll to position [113, 0]
click at [1228, 131] on div "Min: 1 ​ Max: 1 ​ Save" at bounding box center [920, 153] width 759 height 45
click at [1240, 144] on span "Save" at bounding box center [1251, 153] width 23 height 18
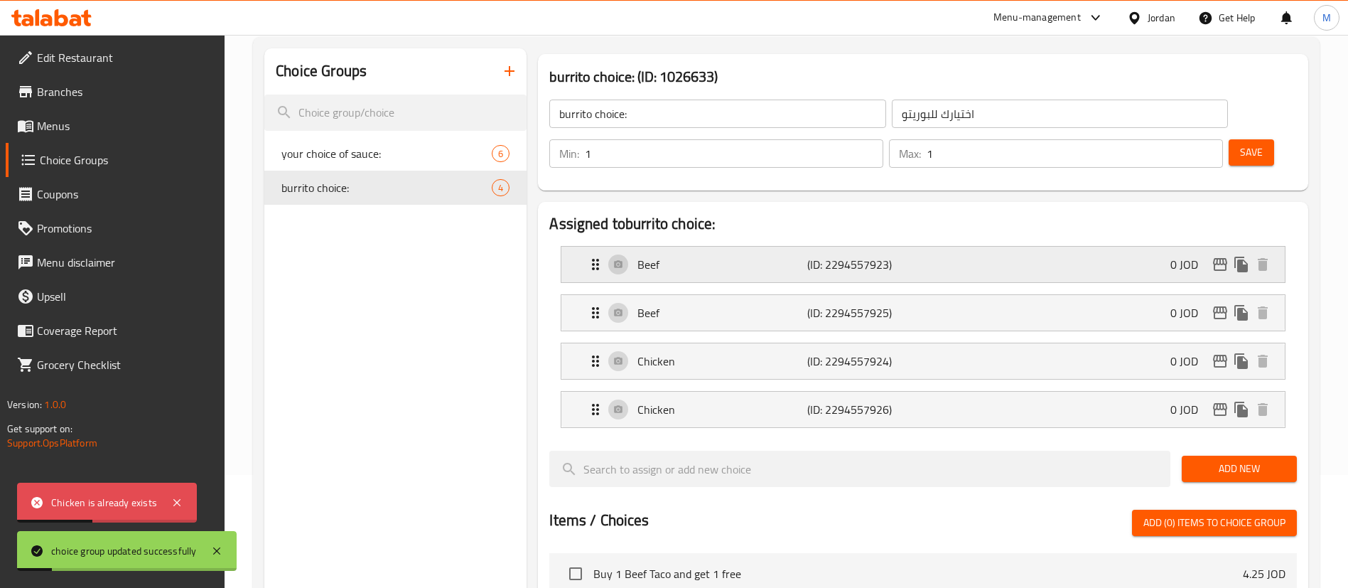
click at [836, 256] on p "(ID: 2294557923)" at bounding box center [864, 264] width 113 height 17
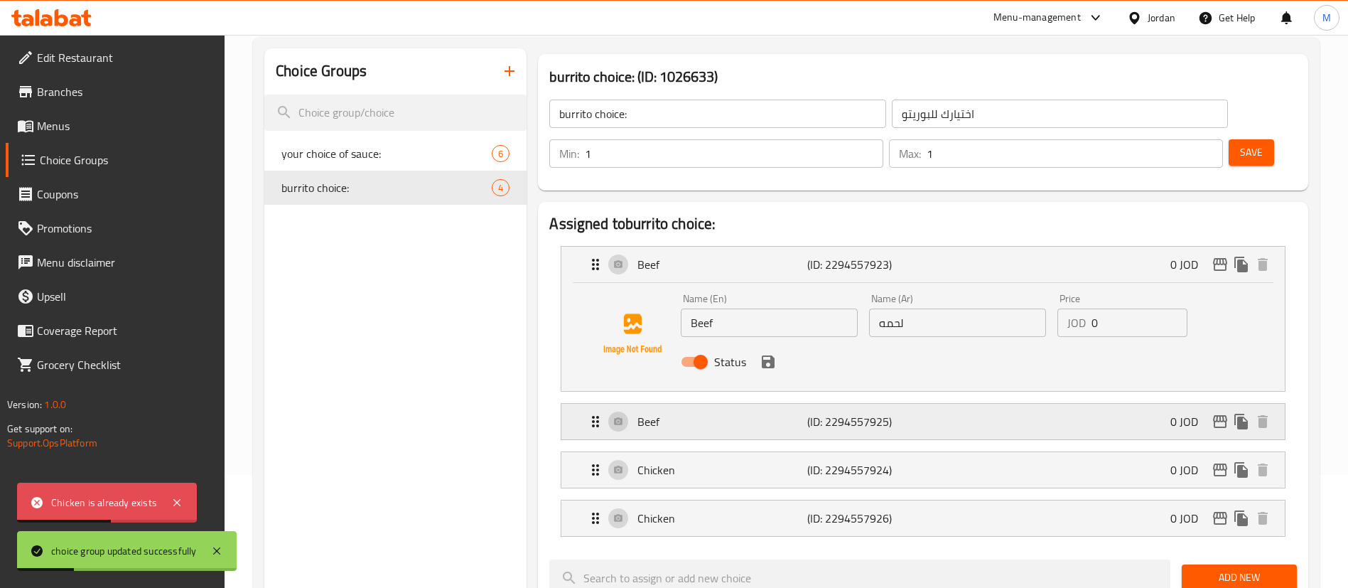
click at [803, 404] on div "Beef (ID: 2294557925) 0 JOD" at bounding box center [927, 422] width 681 height 36
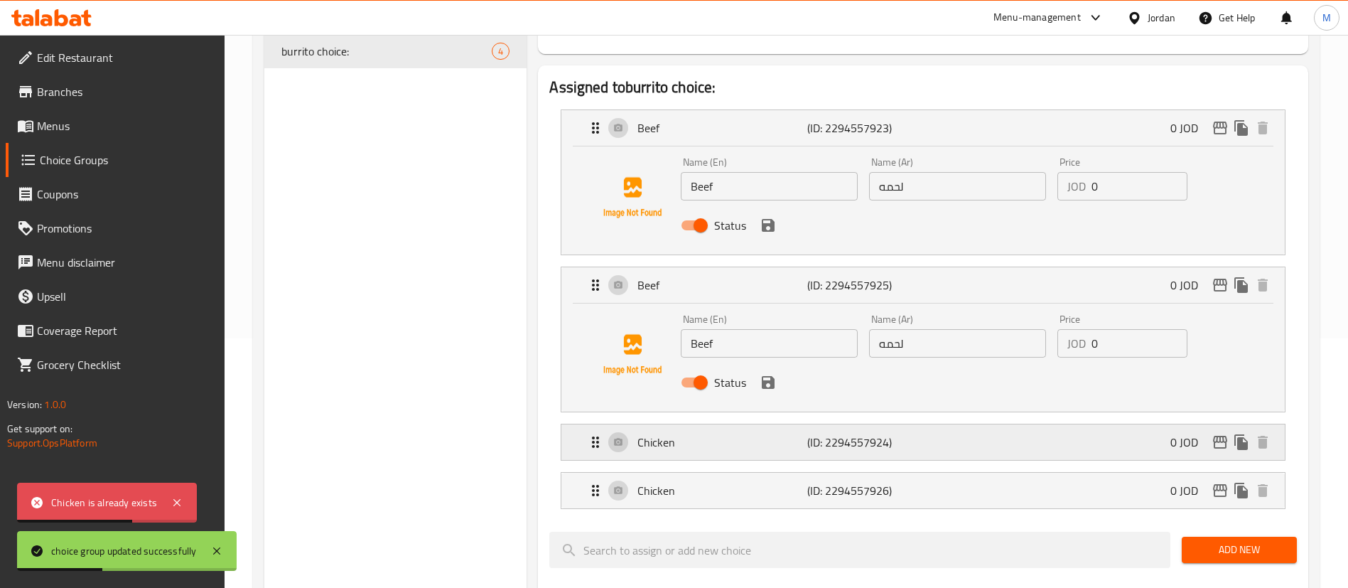
click at [803, 434] on p "Chicken" at bounding box center [722, 442] width 169 height 17
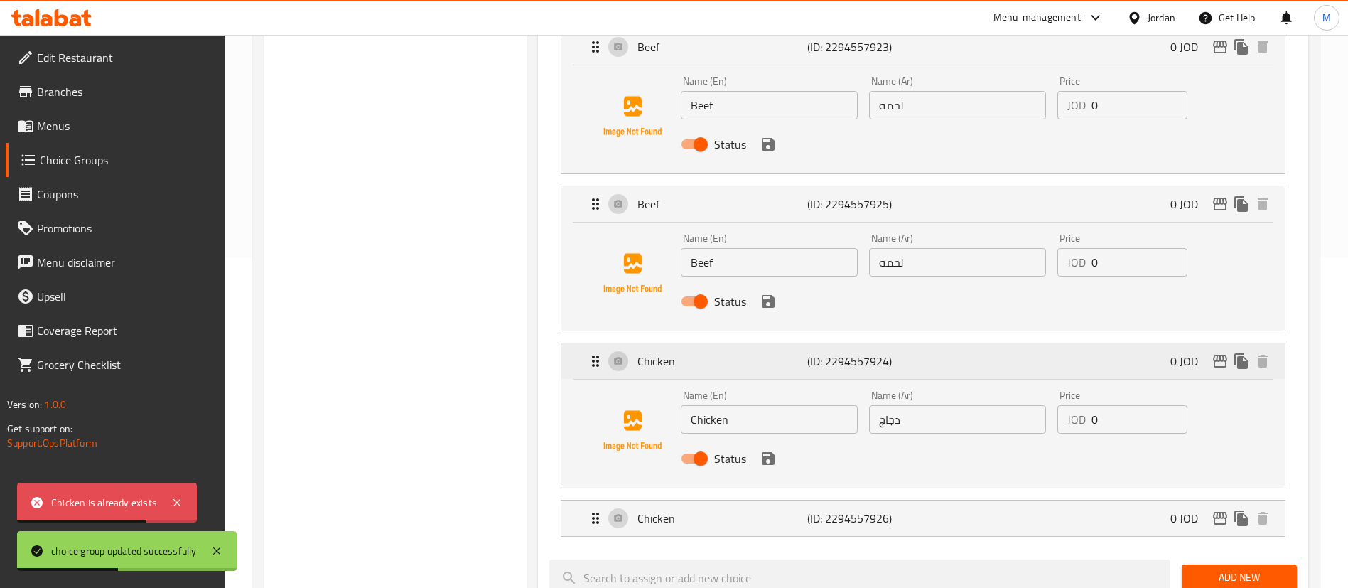
scroll to position [334, 0]
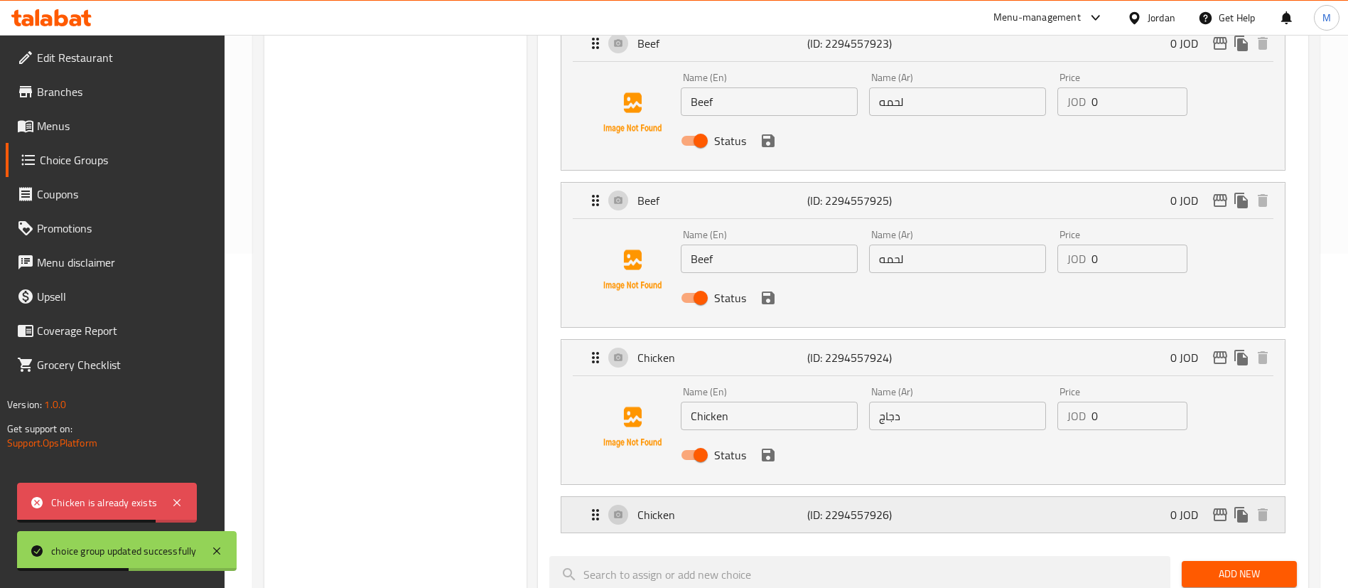
click at [820, 506] on p "(ID: 2294557926)" at bounding box center [864, 514] width 113 height 17
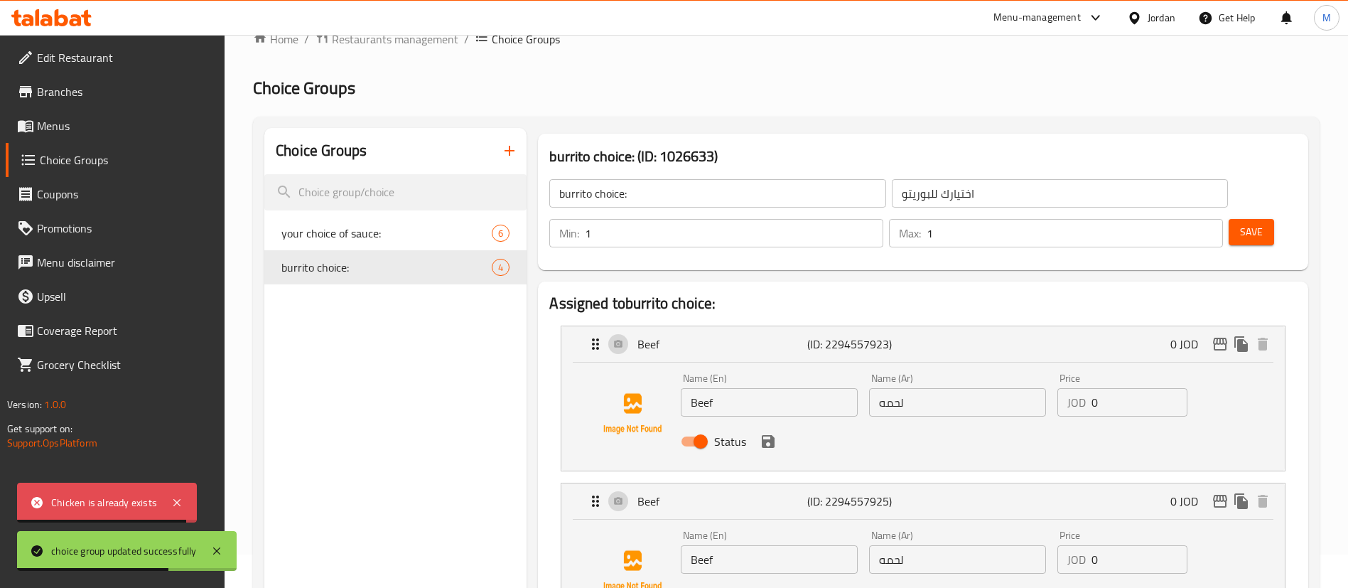
scroll to position [0, 0]
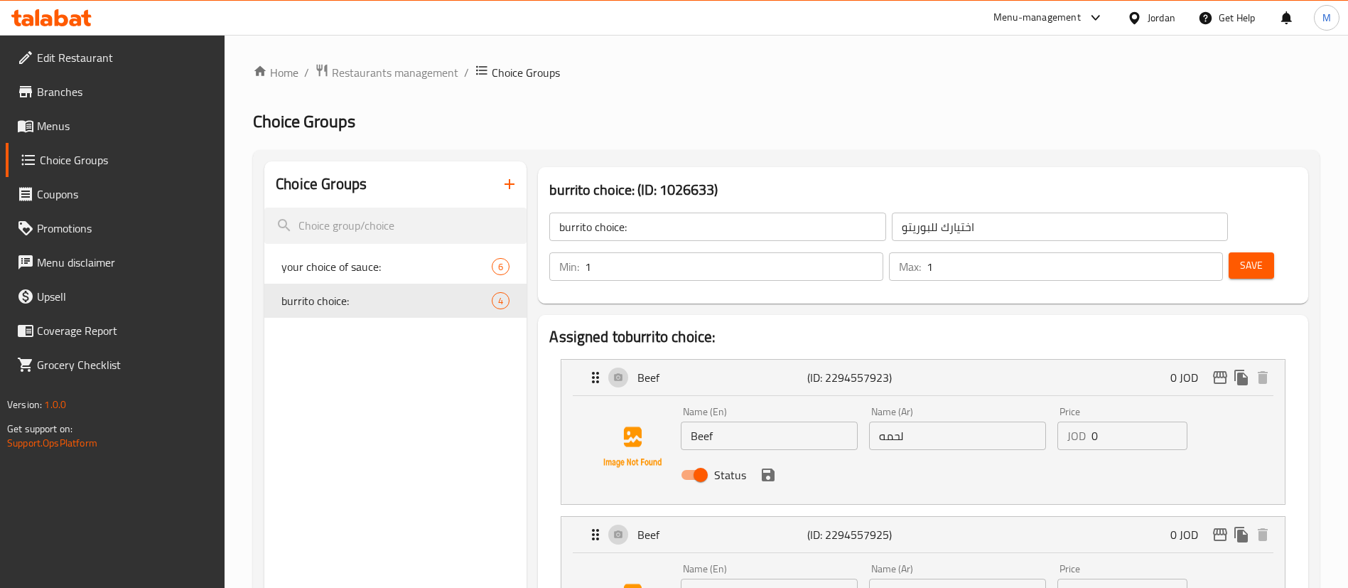
click at [102, 81] on link "Branches" at bounding box center [116, 92] width 220 height 34
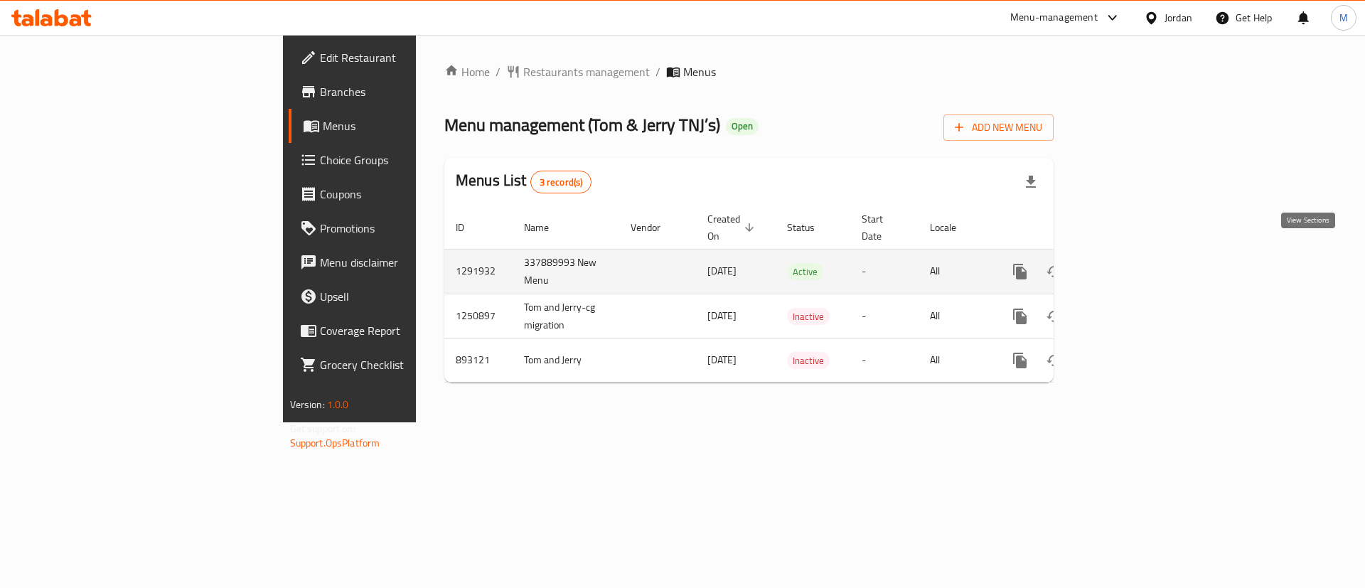
click at [1131, 263] on icon "enhanced table" at bounding box center [1122, 271] width 17 height 17
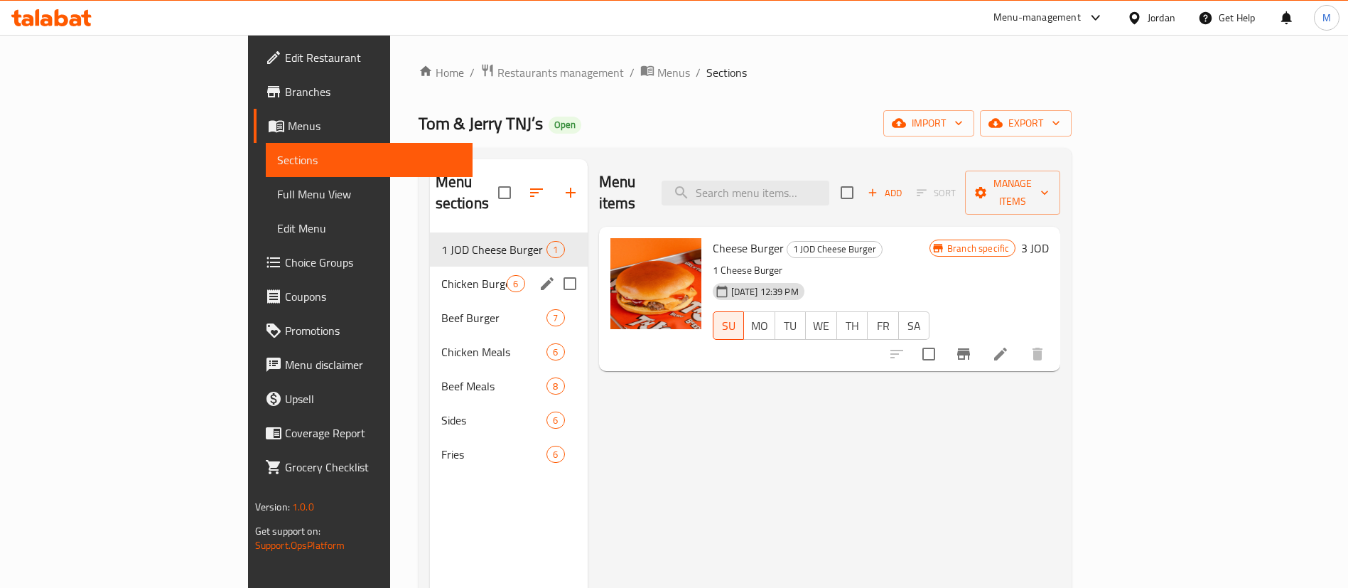
click at [430, 267] on div "Chicken Burger 6" at bounding box center [509, 284] width 158 height 34
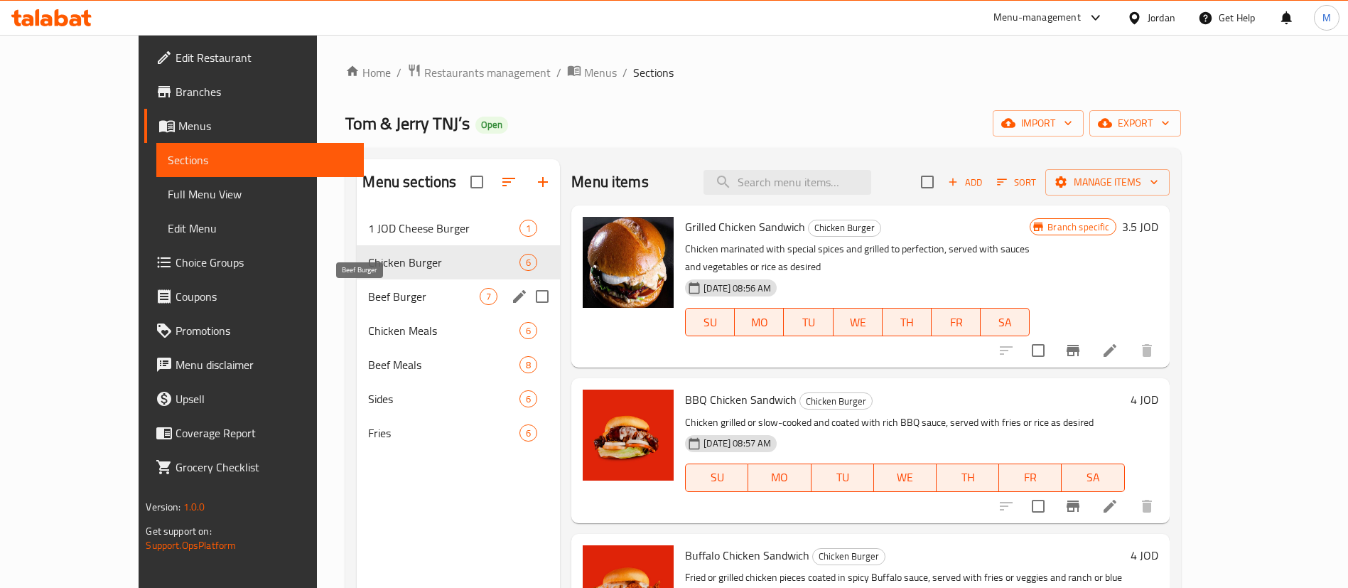
click at [400, 289] on span "Beef Burger" at bounding box center [424, 296] width 112 height 17
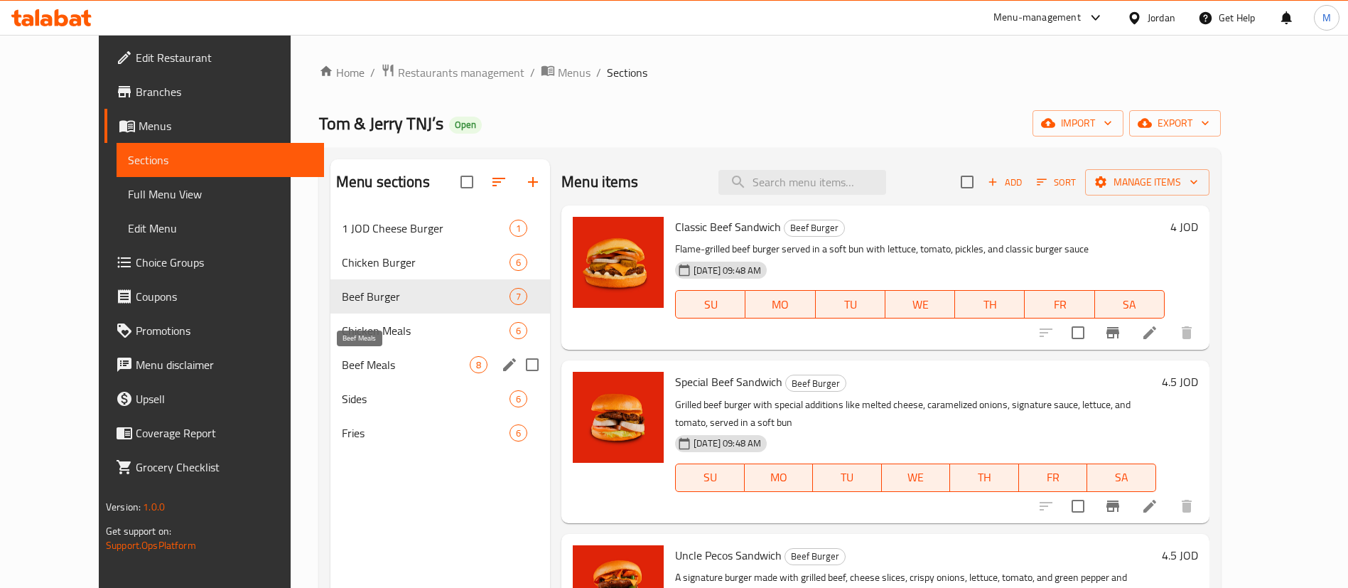
click at [393, 357] on span "Beef Meals" at bounding box center [406, 364] width 128 height 17
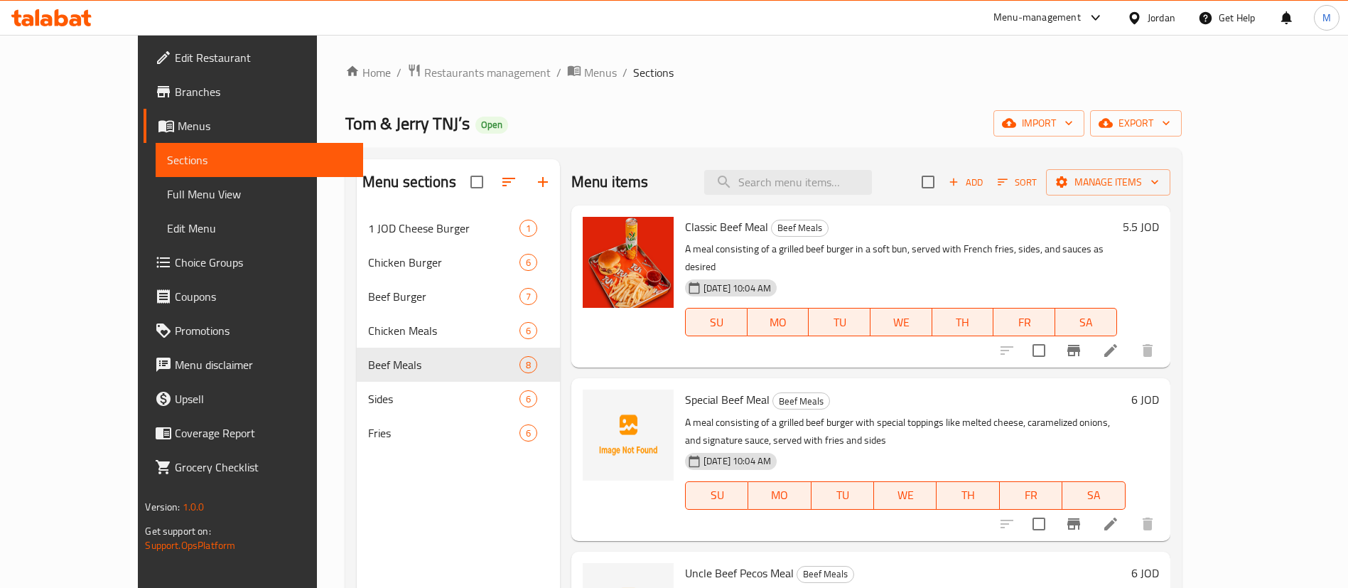
scroll to position [1, 0]
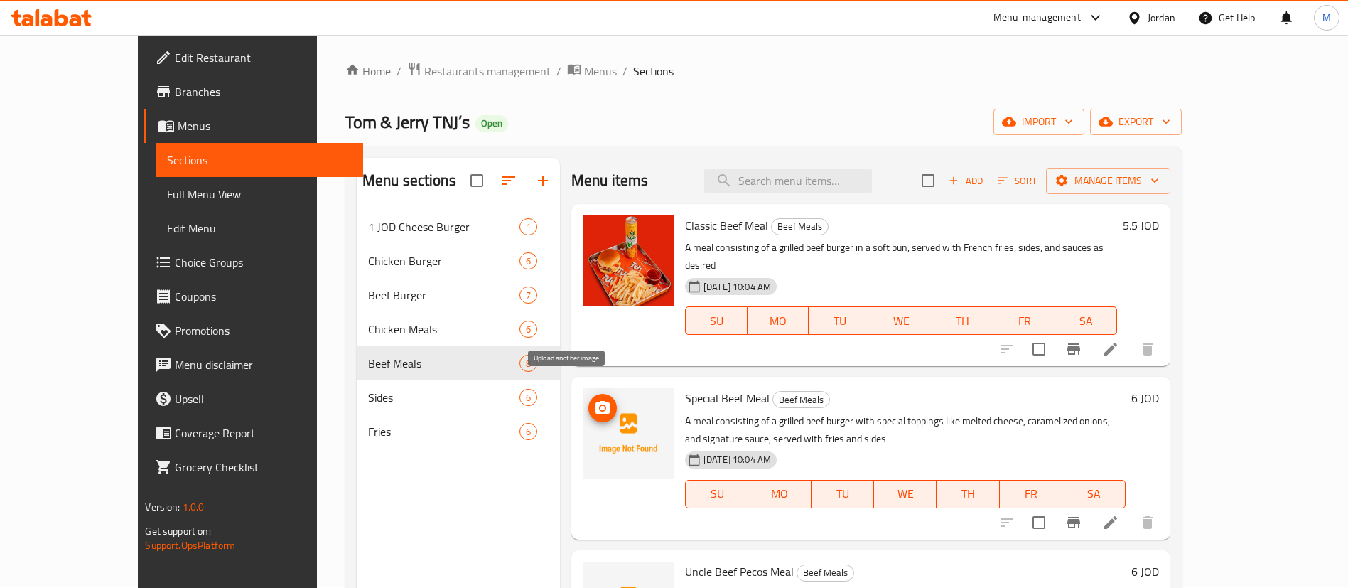
click at [596, 401] on icon "upload picture" at bounding box center [603, 407] width 14 height 13
click at [594, 399] on icon "upload picture" at bounding box center [602, 407] width 17 height 17
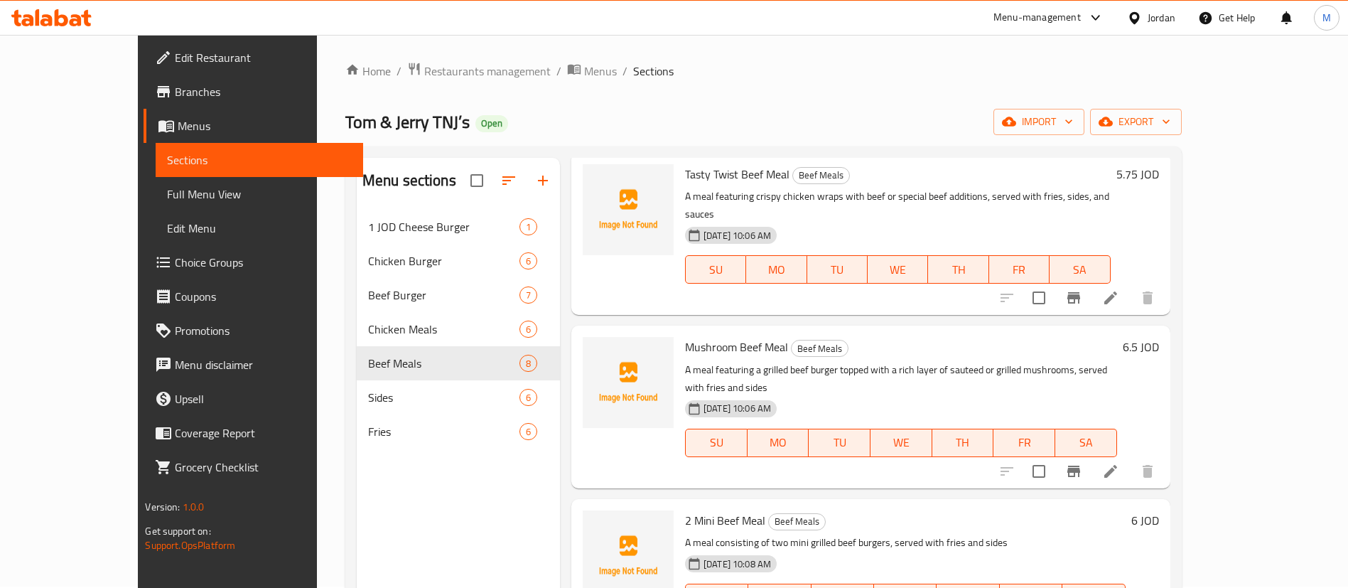
scroll to position [199, 0]
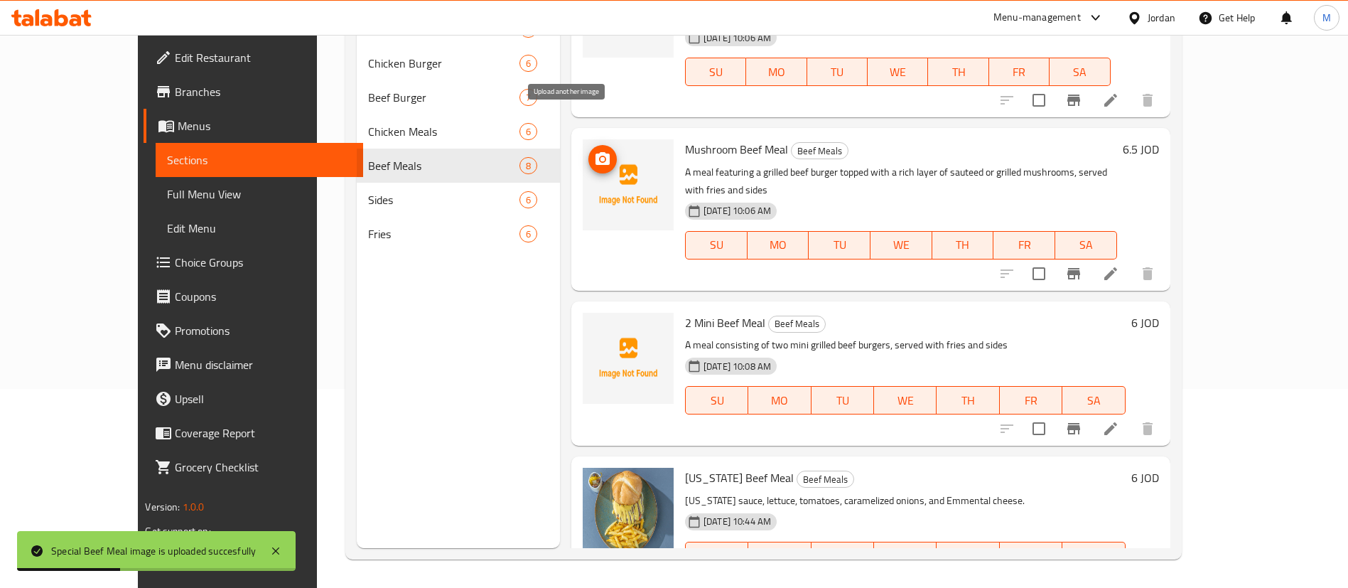
click at [594, 151] on icon "upload picture" at bounding box center [602, 159] width 17 height 17
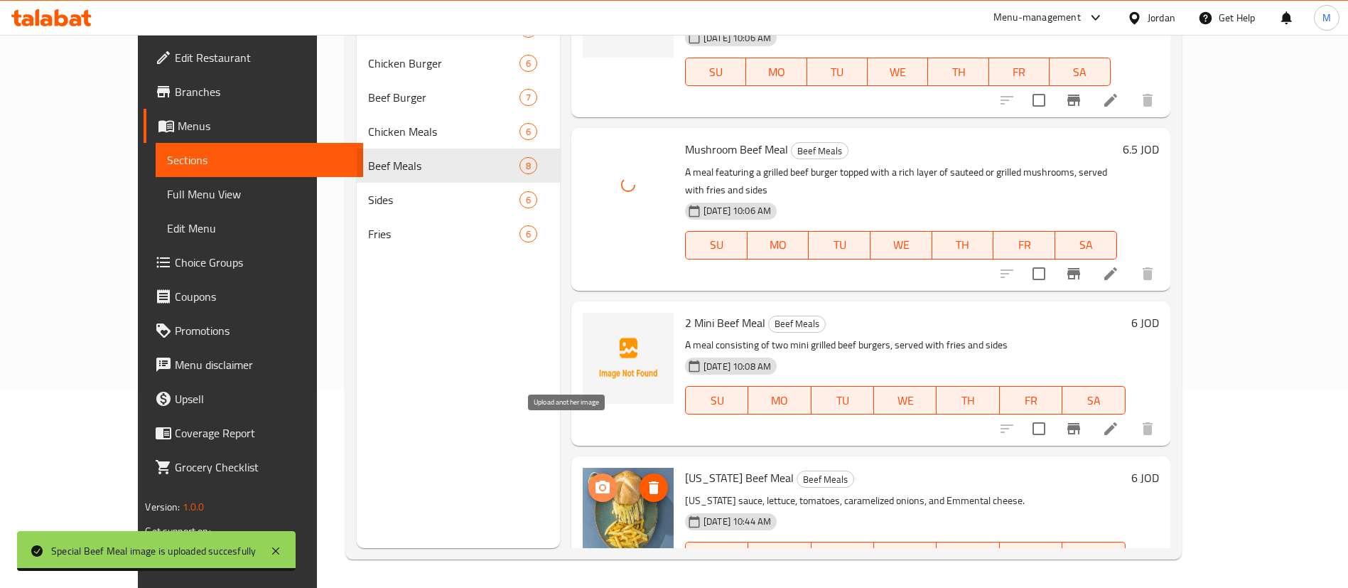
click at [596, 481] on icon "upload picture" at bounding box center [603, 487] width 14 height 13
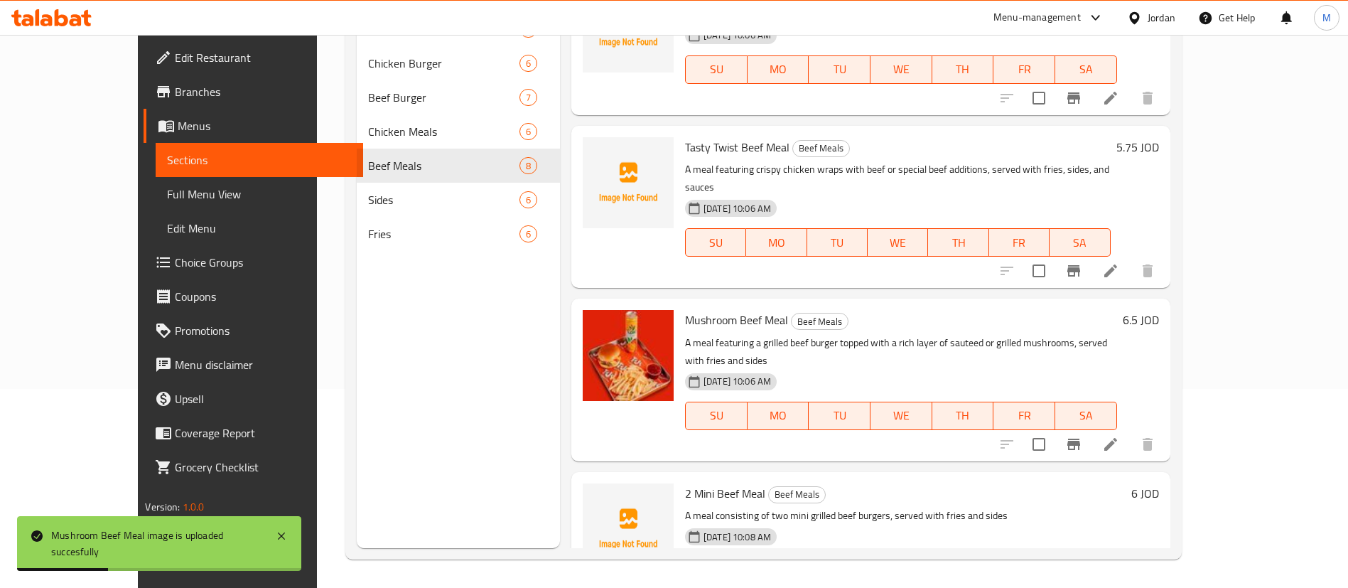
scroll to position [478, 0]
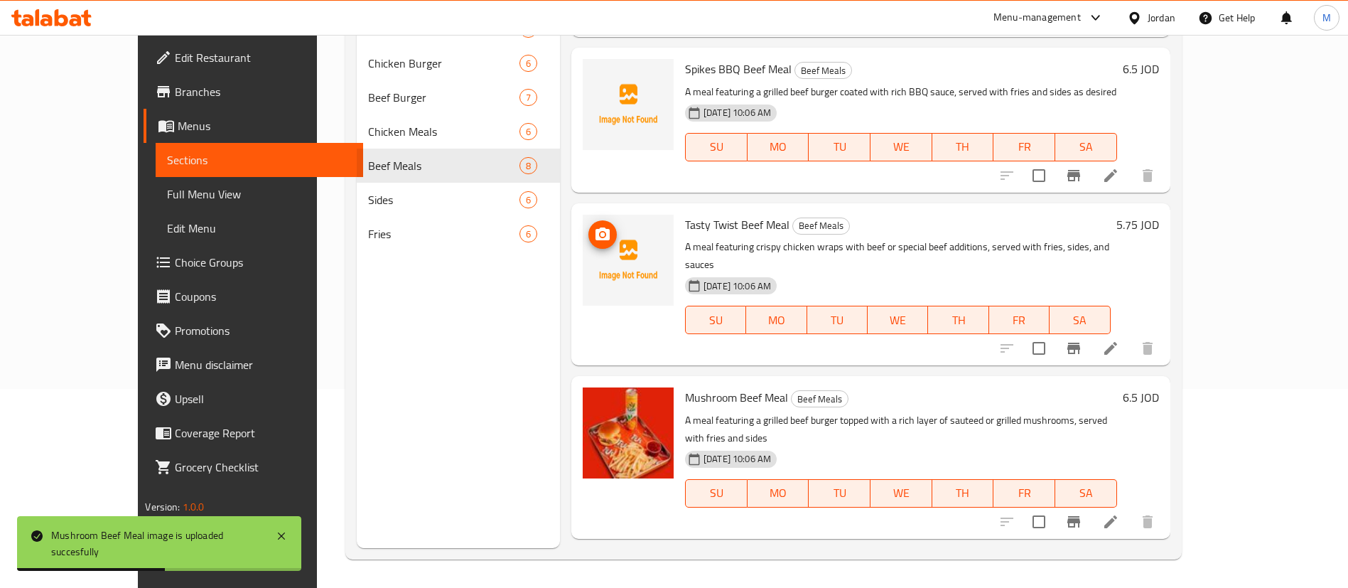
click at [594, 226] on icon "upload picture" at bounding box center [602, 234] width 17 height 17
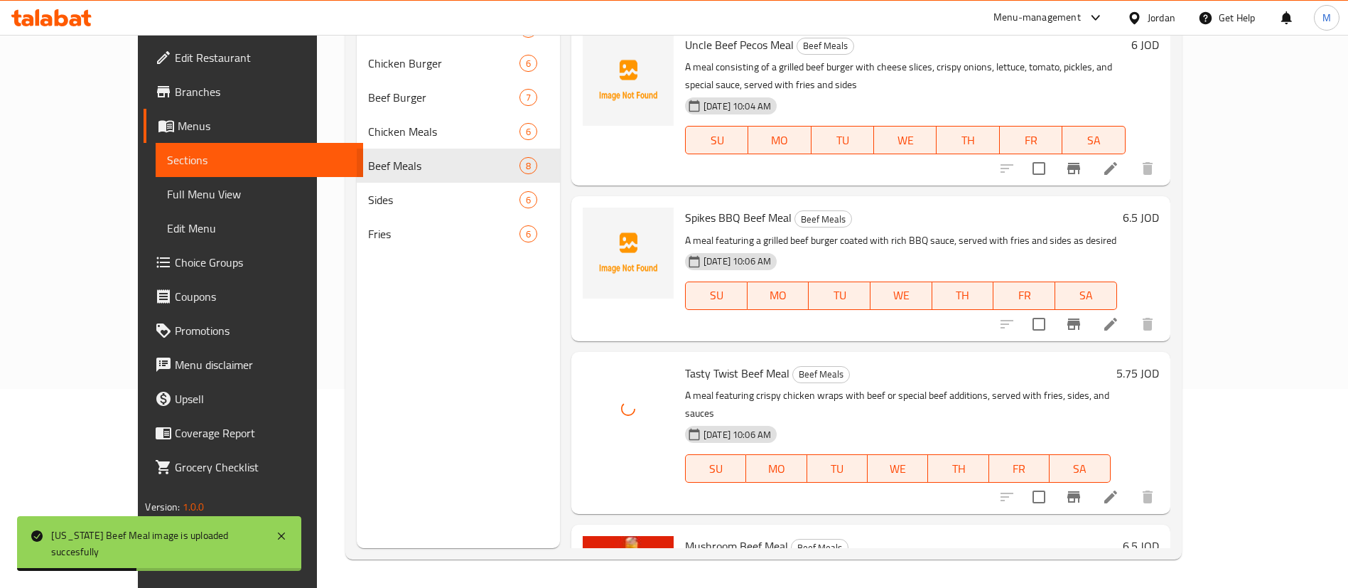
scroll to position [299, 0]
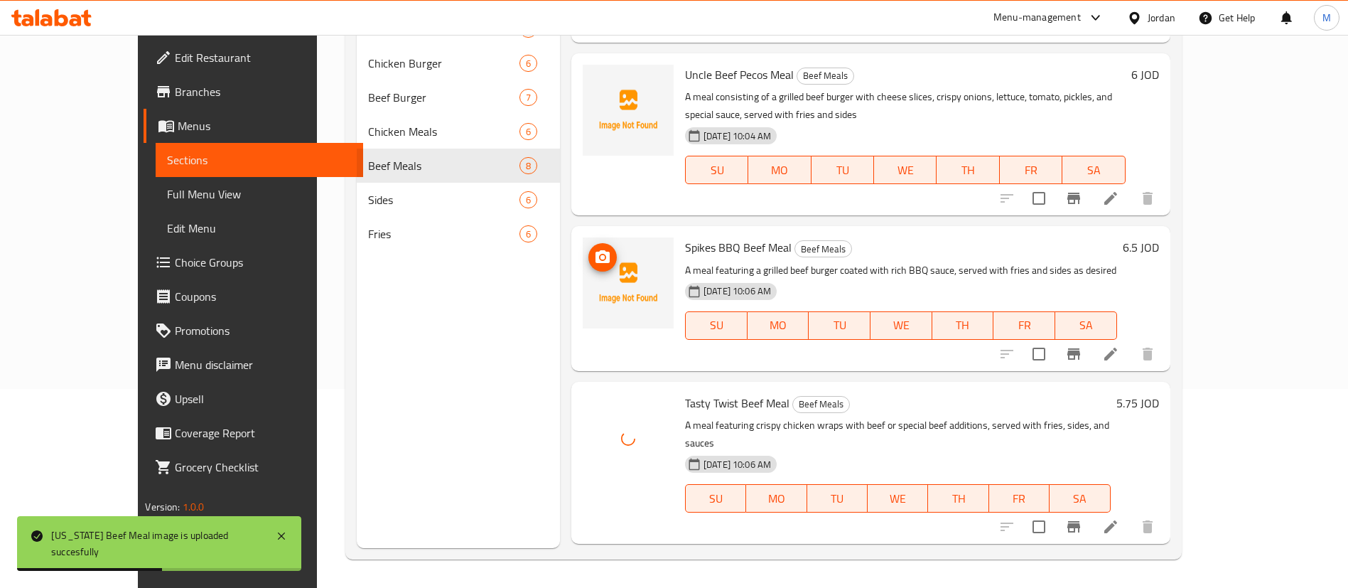
click at [601, 255] on circle "upload picture" at bounding box center [603, 257] width 4 height 4
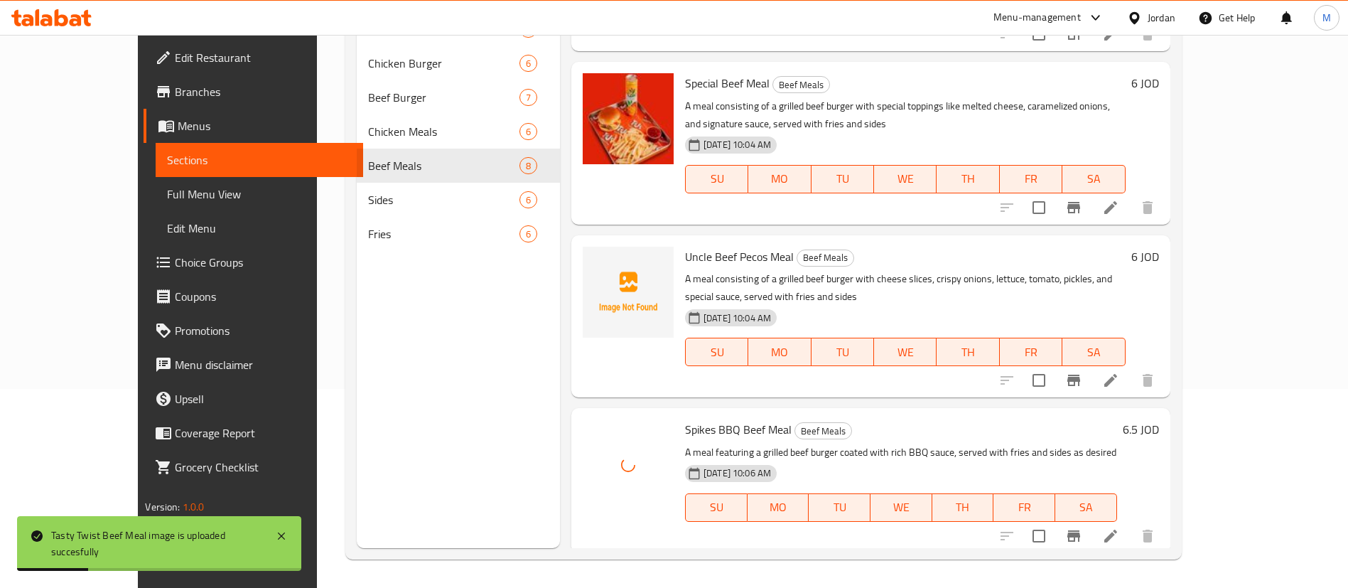
scroll to position [50, 0]
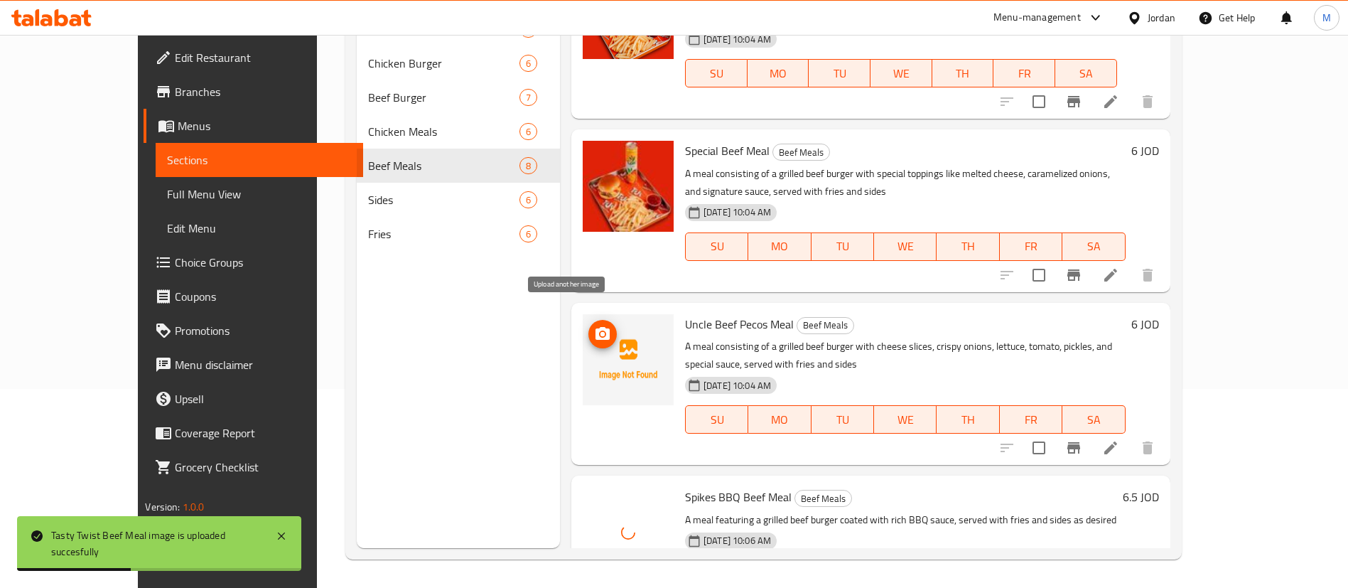
click at [601, 332] on circle "upload picture" at bounding box center [603, 334] width 4 height 4
